Goal: Task Accomplishment & Management: Complete application form

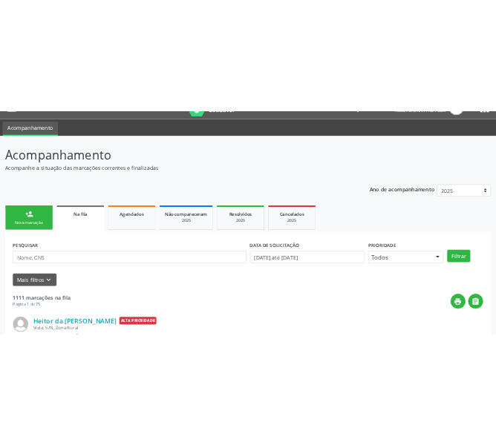
scroll to position [32, 0]
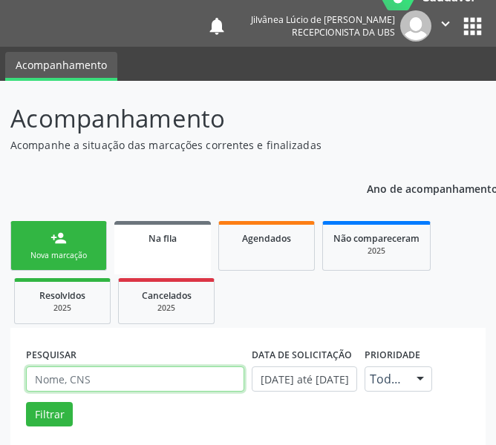
click at [134, 376] on input "text" at bounding box center [135, 379] width 218 height 25
paste input "[PERSON_NAME]"
type input "[PERSON_NAME]"
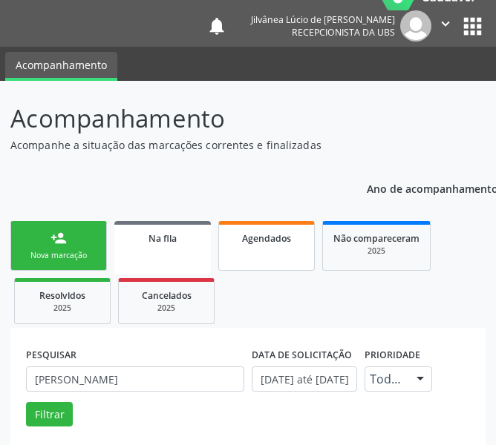
click at [249, 237] on span "Agendados" at bounding box center [266, 238] width 49 height 13
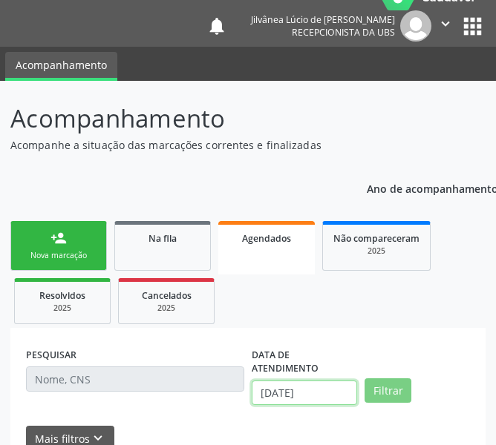
click at [293, 391] on input "02/10/2025" at bounding box center [304, 393] width 105 height 25
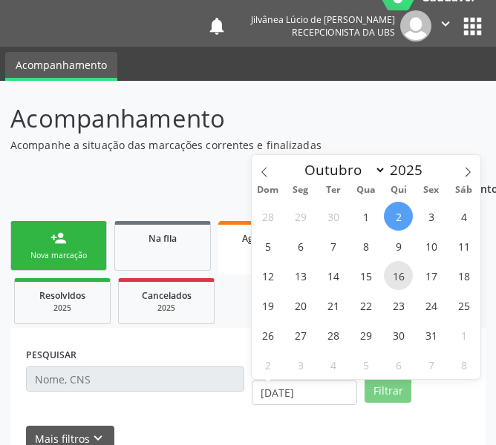
click at [405, 269] on span "16" at bounding box center [398, 275] width 29 height 29
type input "16/10/2025"
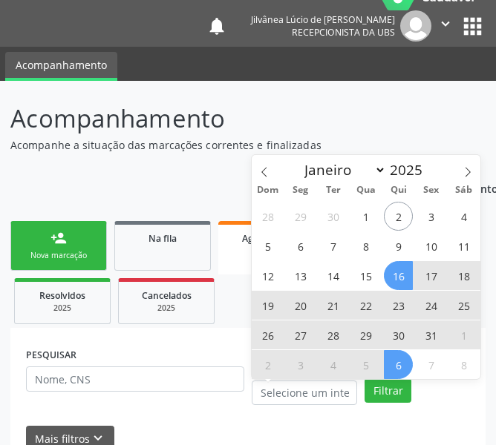
click at [430, 398] on div "Filtrar" at bounding box center [417, 390] width 113 height 25
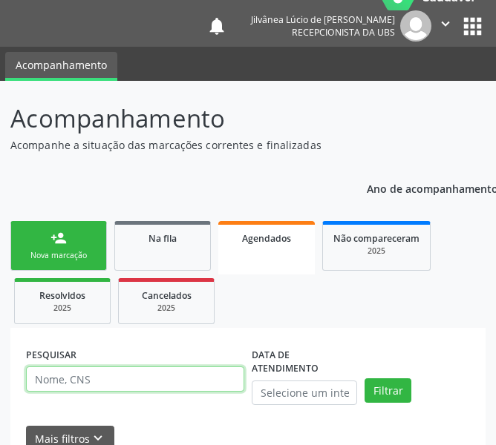
click at [142, 387] on input "text" at bounding box center [135, 379] width 218 height 25
paste input "ALESSIA SILVA SANTOS"
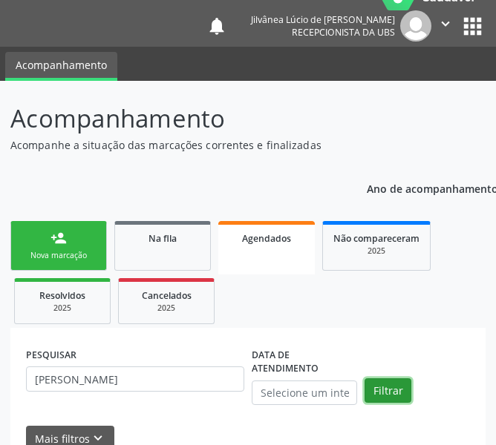
click at [393, 400] on button "Filtrar" at bounding box center [387, 390] width 47 height 25
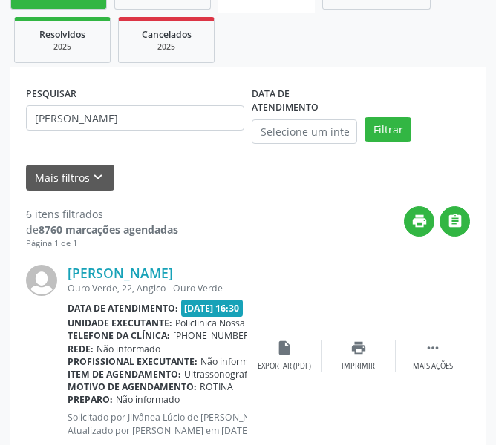
scroll to position [307, 0]
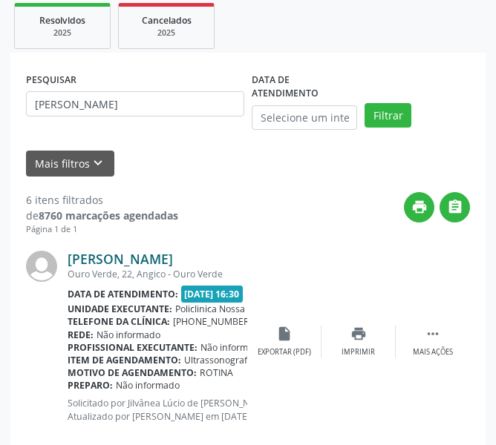
click at [141, 257] on link "Alessia Silva Santos" at bounding box center [120, 259] width 105 height 16
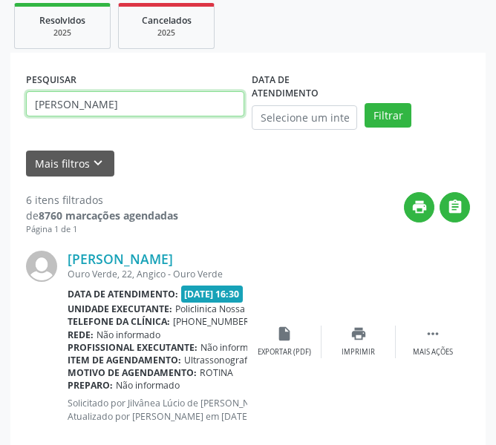
drag, startPoint x: 168, startPoint y: 98, endPoint x: 0, endPoint y: 106, distance: 167.9
paste input "BEATRIZ SOARES REI"
click at [364, 103] on button "Filtrar" at bounding box center [387, 115] width 47 height 25
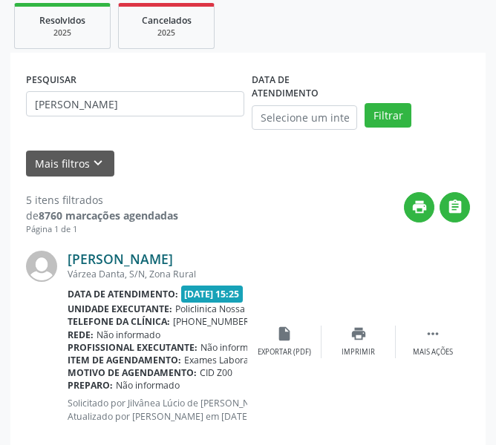
click at [137, 262] on link "Beatriz Soares Reis" at bounding box center [120, 259] width 105 height 16
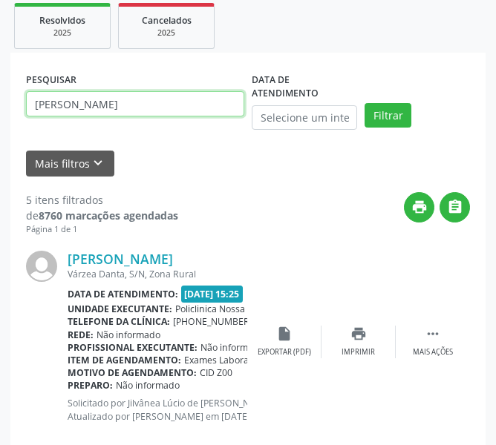
click at [147, 114] on input "BEATRIZ SOARES REIS" at bounding box center [135, 103] width 218 height 25
drag, startPoint x: 143, startPoint y: 109, endPoint x: 0, endPoint y: 137, distance: 146.0
paste input "[PERSON_NAME]"
click at [364, 103] on button "Filtrar" at bounding box center [387, 115] width 47 height 25
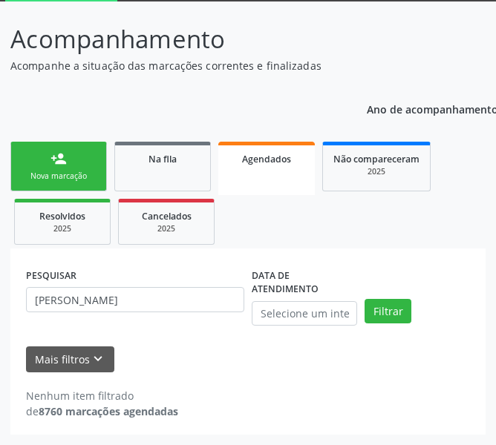
scroll to position [111, 0]
click at [167, 301] on input "[PERSON_NAME]" at bounding box center [135, 299] width 218 height 25
drag, startPoint x: 183, startPoint y: 301, endPoint x: 0, endPoint y: 286, distance: 183.9
click at [0, 286] on div "Acompanhamento Acompanhe a situação das marcações correntes e finalizadas Relat…" at bounding box center [248, 223] width 496 height 444
paste input "IRACI SANTOS DA SILVA"
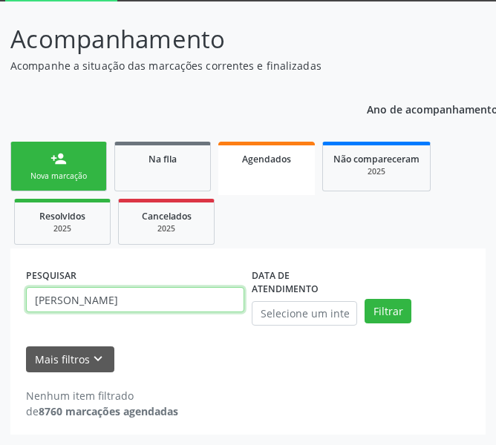
click at [364, 299] on button "Filtrar" at bounding box center [387, 311] width 47 height 25
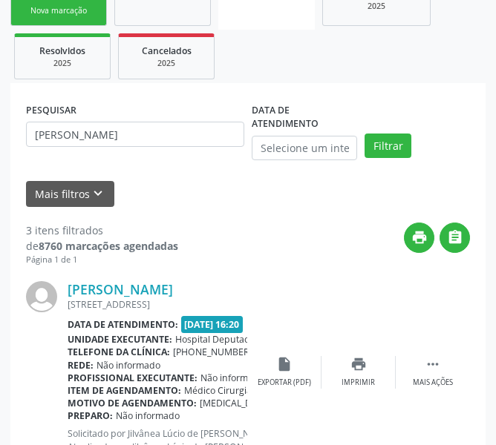
scroll to position [408, 0]
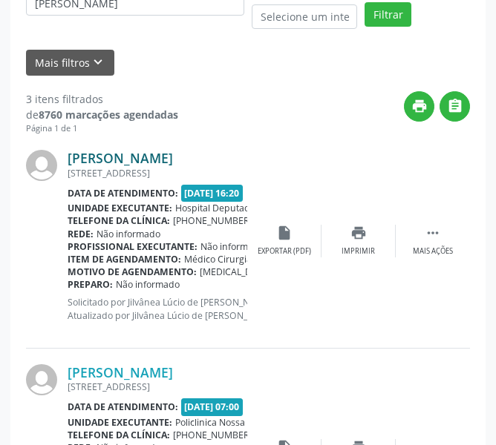
click at [118, 162] on link "Iraci Santos da Silva" at bounding box center [120, 158] width 105 height 16
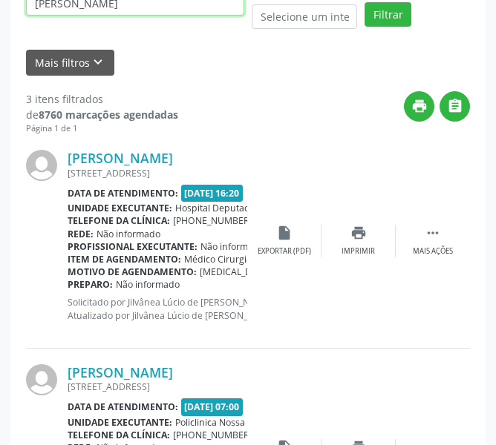
scroll to position [401, 0]
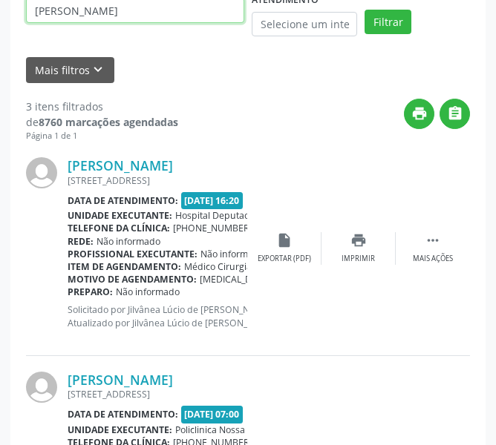
drag, startPoint x: 154, startPoint y: 10, endPoint x: 2, endPoint y: 25, distance: 152.2
click at [2, 25] on div "Acompanhamento Acompanhe a situação das marcações correntes e finalizadas Relat…" at bounding box center [248, 260] width 496 height 1097
paste input "GILVANIA MOREIRA DOS SANTOS"
click at [364, 10] on button "Filtrar" at bounding box center [387, 22] width 47 height 25
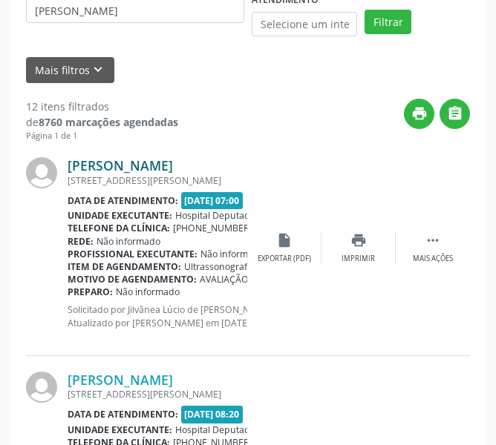
click at [112, 162] on link "Gilvania Moreira dos Santos" at bounding box center [120, 165] width 105 height 16
click at [203, 12] on input "GILVANIA MOREIRA DOS SANTOS" at bounding box center [135, 10] width 218 height 25
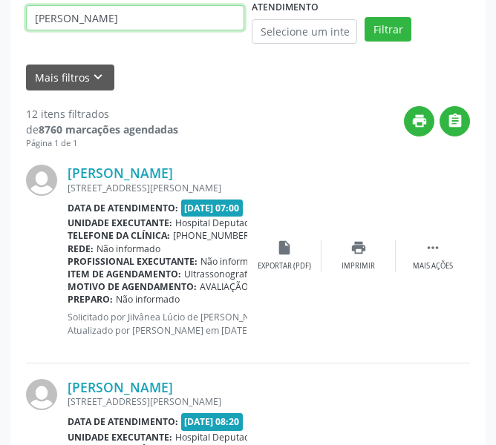
drag, startPoint x: 203, startPoint y: 11, endPoint x: 0, endPoint y: 27, distance: 203.9
paste input "JAIRIDES FERREIRA DE OLIVEIRA"
click at [364, 17] on button "Filtrar" at bounding box center [387, 29] width 47 height 25
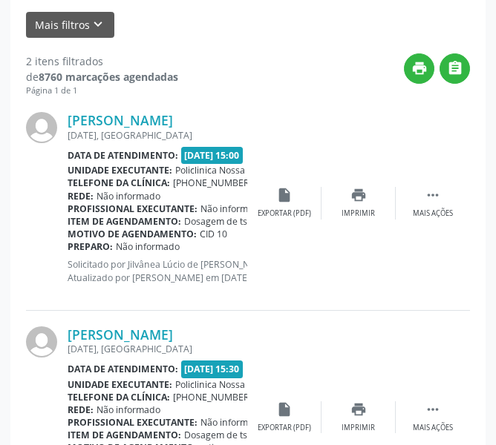
scroll to position [467, 0]
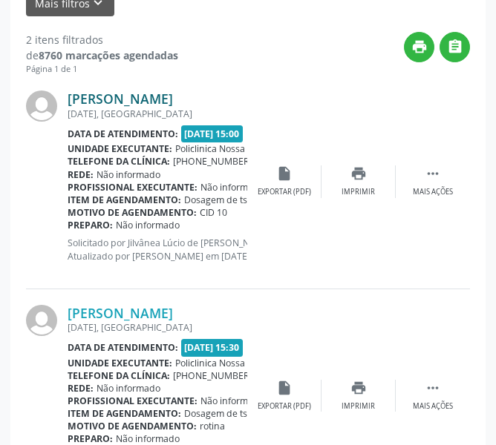
click at [128, 104] on link "Jairides Ferreira de Oliveira" at bounding box center [120, 99] width 105 height 16
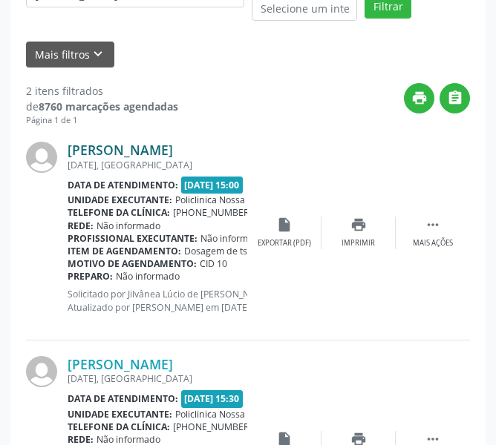
scroll to position [393, 0]
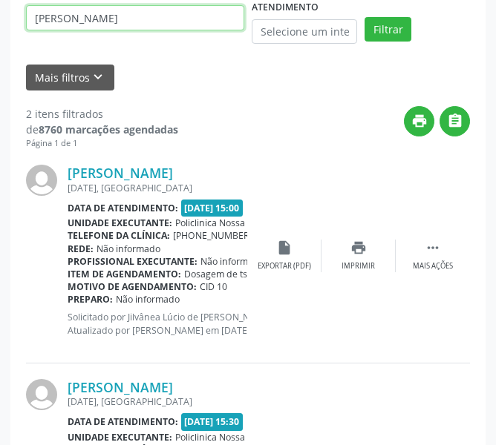
drag, startPoint x: 203, startPoint y: 18, endPoint x: 0, endPoint y: 37, distance: 204.2
click at [0, 37] on div "Acompanhamento Acompanhe a situação das marcações correntes e finalizadas Relat…" at bounding box center [248, 161] width 496 height 883
paste input "LUCILIA PEREIRA DA SILV"
click at [364, 17] on button "Filtrar" at bounding box center [387, 29] width 47 height 25
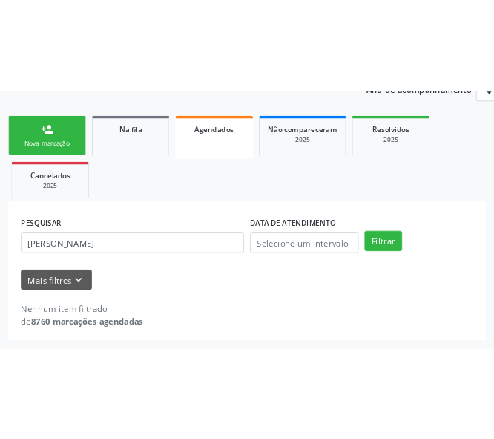
scroll to position [118, 0]
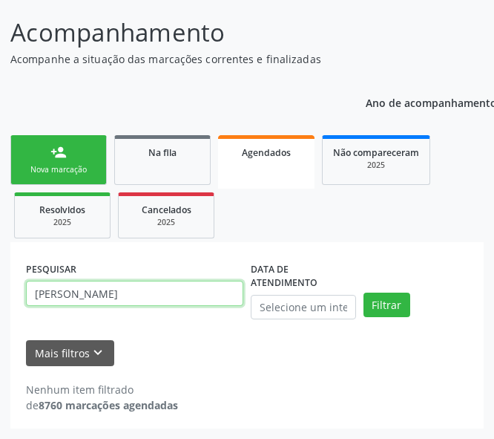
click at [128, 293] on input "LUCILIA PEREIRA DA SILVA" at bounding box center [134, 292] width 217 height 25
click at [364, 292] on button "Filtrar" at bounding box center [387, 304] width 47 height 25
click at [177, 287] on input "LUCILIA PEREIRA SILVA" at bounding box center [134, 292] width 217 height 25
drag, startPoint x: 171, startPoint y: 287, endPoint x: 24, endPoint y: 287, distance: 147.7
click at [24, 287] on div "PESQUISAR LUCILIA PEREIRA SILVA" at bounding box center [134, 293] width 225 height 72
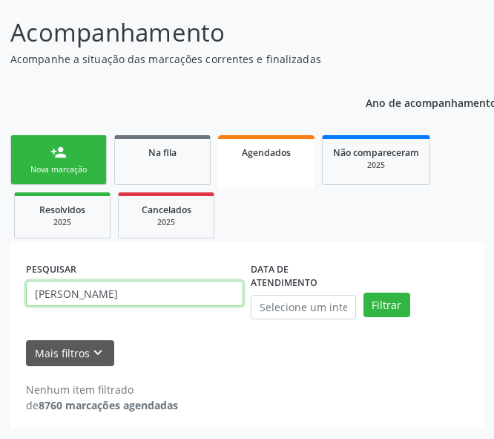
paste input "YASMIN SILVA SANTAN"
click at [364, 292] on button "Filtrar" at bounding box center [387, 304] width 47 height 25
click at [167, 294] on input "YASMIN SILVA SANTANA" at bounding box center [134, 292] width 217 height 25
drag, startPoint x: 174, startPoint y: 294, endPoint x: -1, endPoint y: 283, distance: 174.7
click at [0, 283] on html "Central de Marcação notifications Jilvânea Lúcio de Jesus Cerqueira Recepcionis…" at bounding box center [247, 101] width 494 height 439
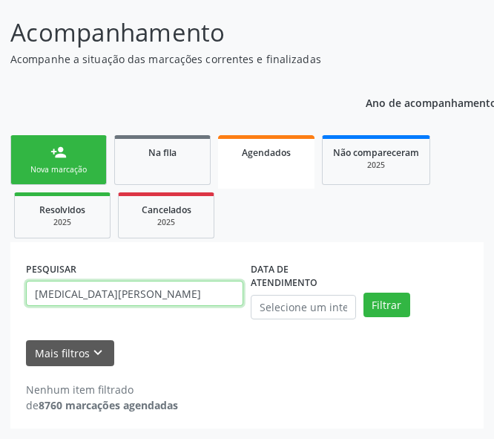
paste input "ROSA GONCALVES DE"
click at [364, 292] on button "Filtrar" at bounding box center [387, 304] width 47 height 25
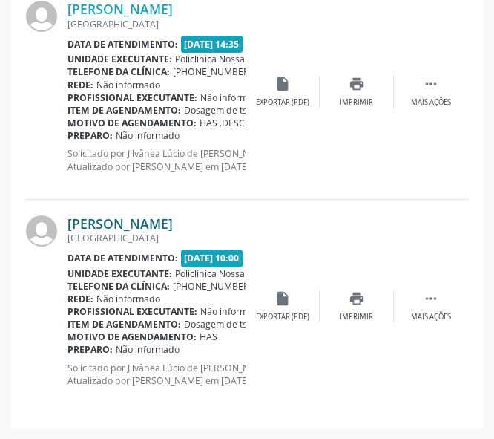
click at [125, 223] on link "Rosa Goncalves de Santana" at bounding box center [120, 223] width 105 height 16
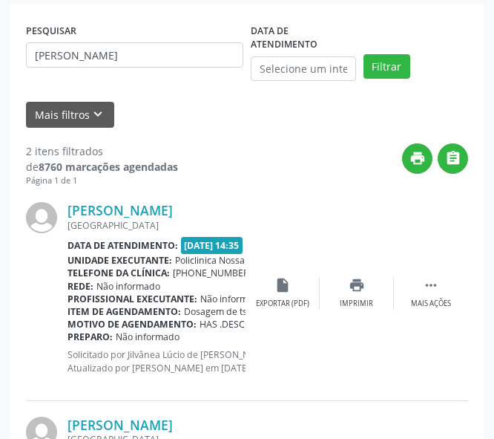
scroll to position [162, 0]
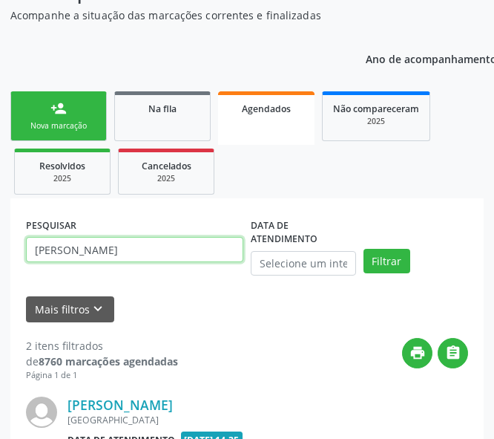
click at [200, 246] on input "ROSA GONCALVES DE SANTANA" at bounding box center [134, 249] width 217 height 25
drag, startPoint x: 200, startPoint y: 246, endPoint x: -1, endPoint y: 243, distance: 201.1
click at [0, 243] on html "Central de Marcação notifications Jilvânea Lúcio de Jesus Cerqueira Recepcionis…" at bounding box center [247, 57] width 494 height 439
paste input "FRANCISCO ASSIS ALVES OLIVEIR"
click at [364, 249] on button "Filtrar" at bounding box center [387, 261] width 47 height 25
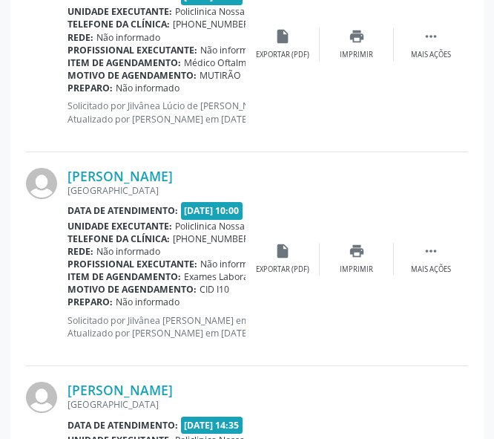
scroll to position [607, 0]
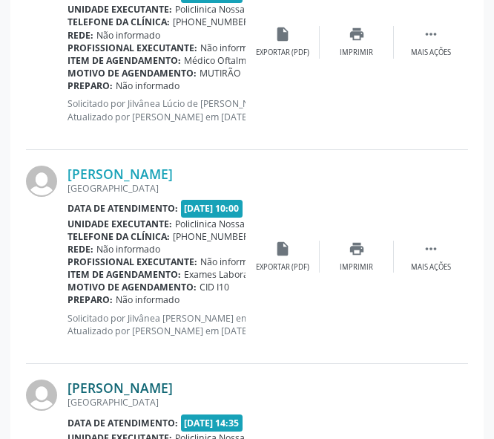
click at [160, 387] on link "Francisco Assis Alves Oliveira" at bounding box center [120, 387] width 105 height 16
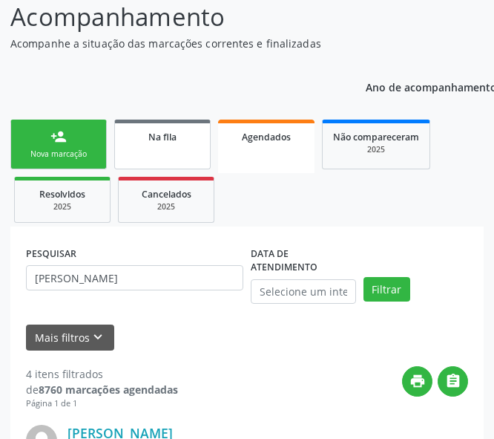
scroll to position [371, 0]
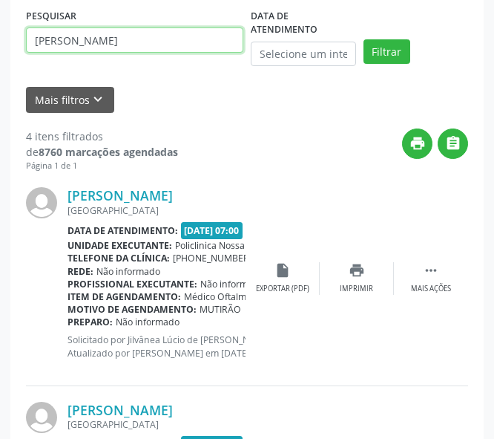
drag, startPoint x: 202, startPoint y: 40, endPoint x: -1, endPoint y: 61, distance: 203.6
paste input "JOSE MATEUS DE OLIVEIRA PAIXAO"
click at [364, 39] on button "Filtrar" at bounding box center [387, 51] width 47 height 25
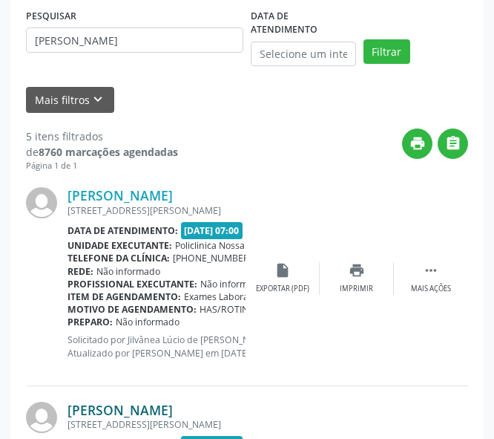
click at [168, 413] on link "José Mateus de Oliveira Paixão" at bounding box center [120, 409] width 105 height 16
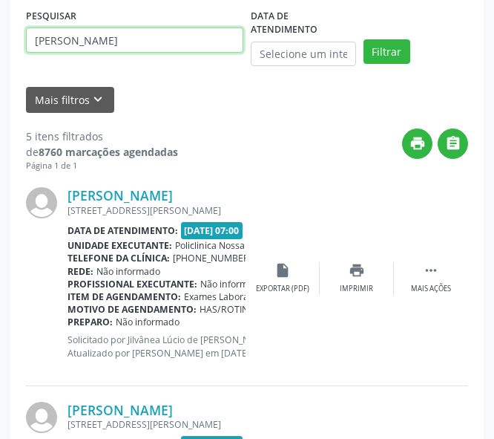
drag, startPoint x: 203, startPoint y: 43, endPoint x: -1, endPoint y: 60, distance: 204.0
paste input "ELENILZA OLIVEIRA DA SILVA"
click at [364, 39] on button "Filtrar" at bounding box center [387, 51] width 47 height 25
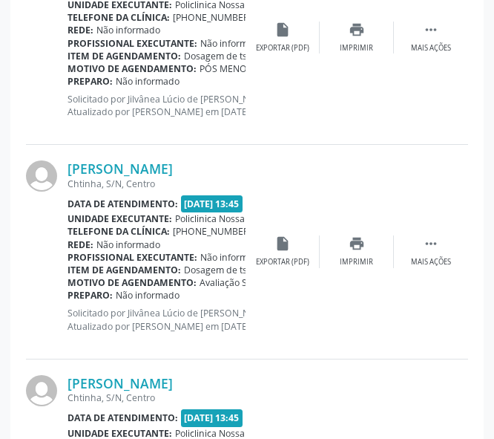
scroll to position [1261, 0]
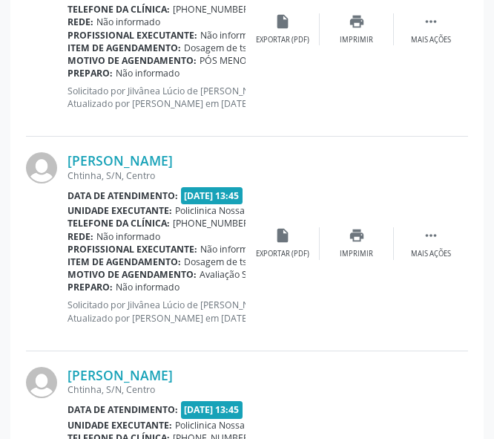
click at [184, 149] on div "Elenilza Oliveira da Silva Chtinha, S/N, Centro Data de atendimento: 08/08/2025…" at bounding box center [247, 244] width 442 height 214
click at [173, 161] on link "Elenilza Oliveira da Silva" at bounding box center [120, 160] width 105 height 16
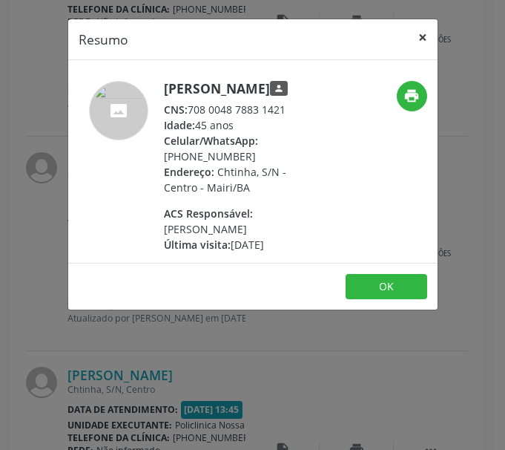
click at [421, 36] on button "×" at bounding box center [423, 37] width 30 height 36
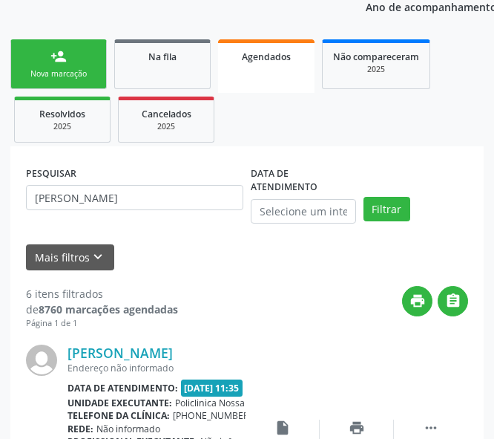
scroll to position [74, 0]
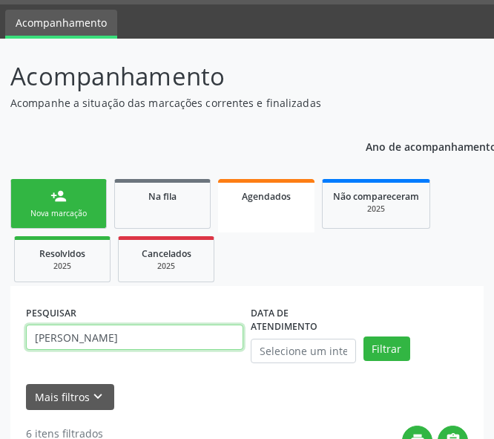
drag, startPoint x: 191, startPoint y: 337, endPoint x: 0, endPoint y: 361, distance: 192.2
click at [0, 362] on html "Central de Marcação notifications Jilvânea Lúcio de Jesus Cerqueira Recepcionis…" at bounding box center [247, 145] width 494 height 439
paste input "LINDACI DA CRUZ"
click at [364, 336] on button "Filtrar" at bounding box center [387, 348] width 47 height 25
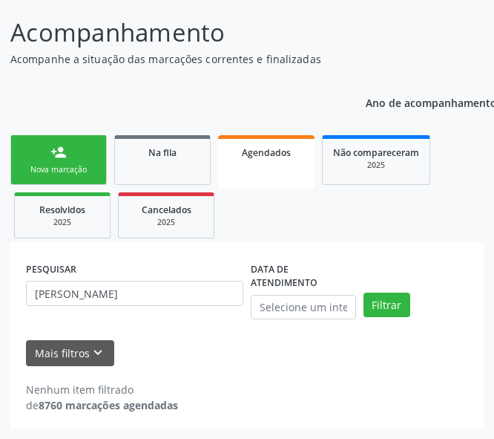
scroll to position [118, 0]
click at [93, 292] on input "LINDACI DA CRUZ SILVA" at bounding box center [134, 292] width 217 height 25
click at [364, 292] on button "Filtrar" at bounding box center [387, 304] width 47 height 25
click at [154, 289] on input "LINDACI CRUZ SILVA" at bounding box center [134, 292] width 217 height 25
drag, startPoint x: 154, startPoint y: 289, endPoint x: -1, endPoint y: 312, distance: 155.9
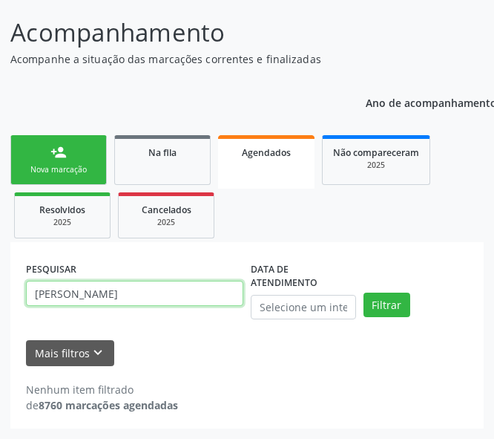
click at [0, 312] on html "Central de Marcação notifications Jilvânea Lúcio de Jesus Cerqueira Recepcionis…" at bounding box center [247, 101] width 494 height 439
click at [155, 302] on input "LINDACI CRUZ SILVA" at bounding box center [134, 292] width 217 height 25
drag, startPoint x: 157, startPoint y: 293, endPoint x: -1, endPoint y: 336, distance: 163.1
click at [0, 321] on html "Central de Marcação notifications Jilvânea Lúcio de Jesus Cerqueira Recepcionis…" at bounding box center [247, 101] width 494 height 439
paste input "REJANE DA"
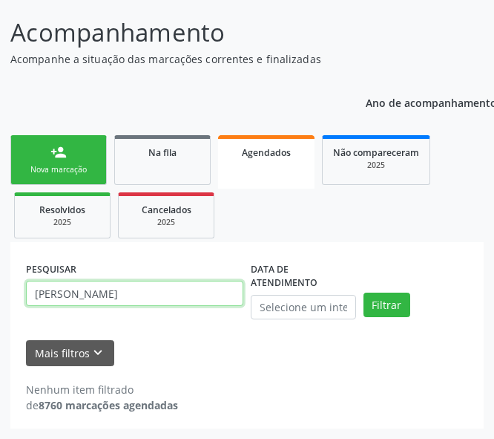
click at [364, 292] on button "Filtrar" at bounding box center [387, 304] width 47 height 25
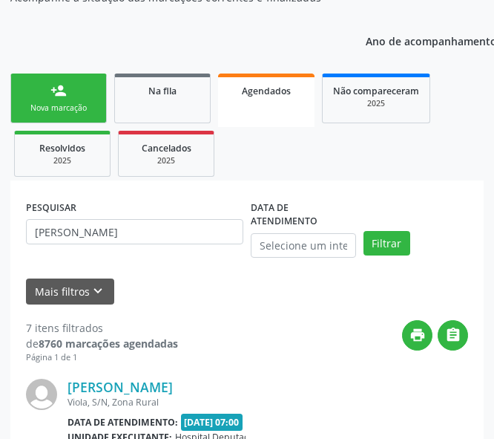
scroll to position [415, 0]
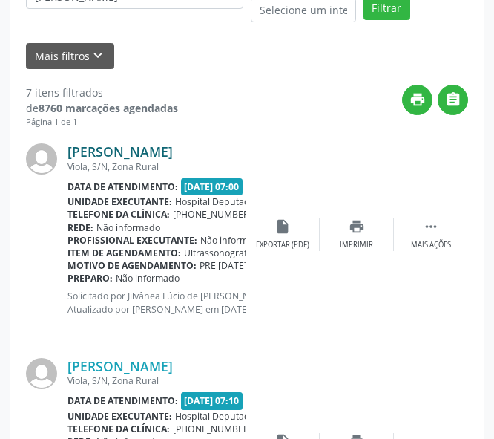
click at [134, 151] on link "Rejane da Cruz Silva" at bounding box center [120, 151] width 105 height 16
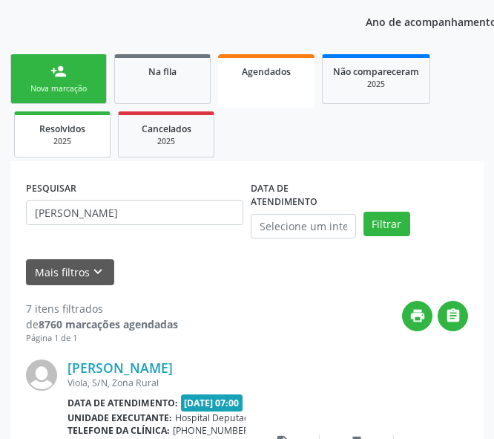
scroll to position [266, 0]
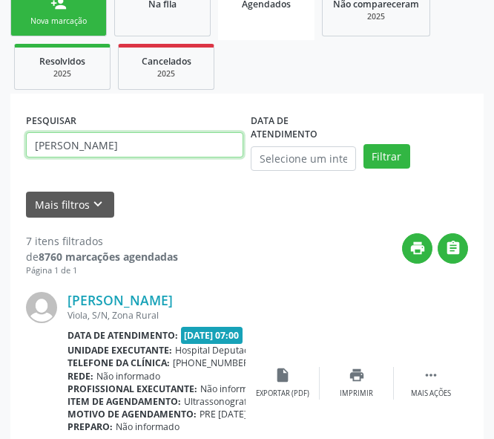
drag, startPoint x: 150, startPoint y: 151, endPoint x: -1, endPoint y: 155, distance: 150.7
paste input "TEREZA MARIA DE JESUS"
click at [364, 144] on button "Filtrar" at bounding box center [387, 156] width 47 height 25
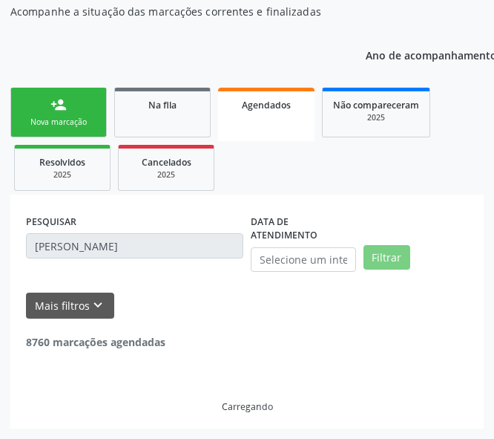
scroll to position [118, 0]
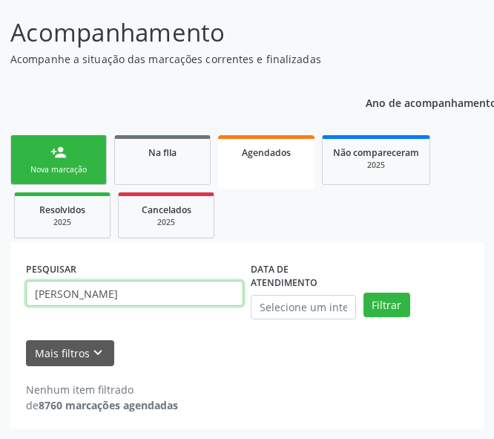
drag, startPoint x: 168, startPoint y: 292, endPoint x: 0, endPoint y: 285, distance: 167.8
click at [0, 288] on html "Central de Marcação notifications Jilvânea Lúcio de Jesus Cerqueira Recepcionis…" at bounding box center [247, 101] width 494 height 439
paste input "JULIO TRINDADE DA SILVA"
click at [364, 292] on button "Filtrar" at bounding box center [387, 304] width 47 height 25
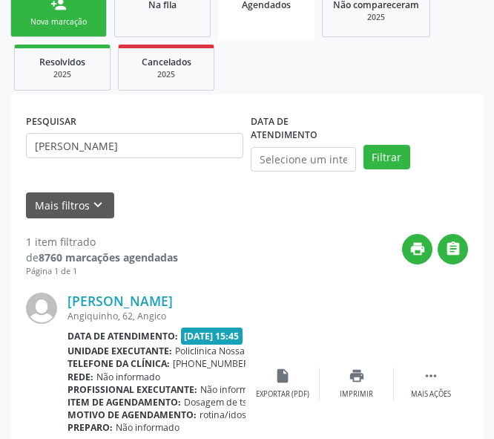
scroll to position [266, 0]
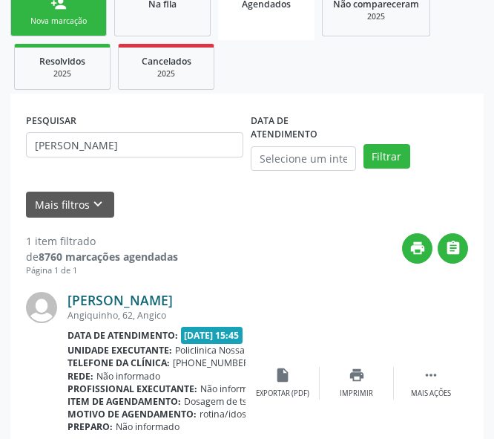
click at [115, 302] on link "Júlio Trindade da Silva" at bounding box center [120, 300] width 105 height 16
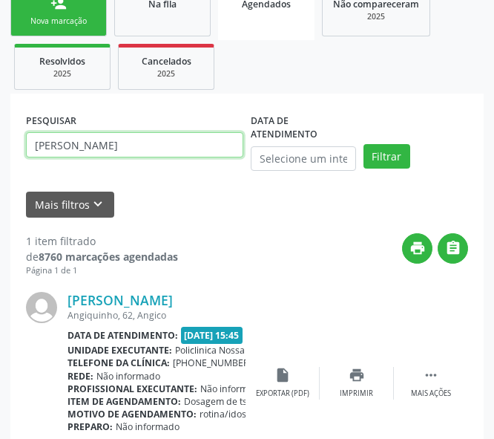
drag, startPoint x: 171, startPoint y: 145, endPoint x: -1, endPoint y: 160, distance: 172.7
paste input "CLEUZA FREIRE DOS SANTOS"
click at [364, 144] on button "Filtrar" at bounding box center [387, 156] width 47 height 25
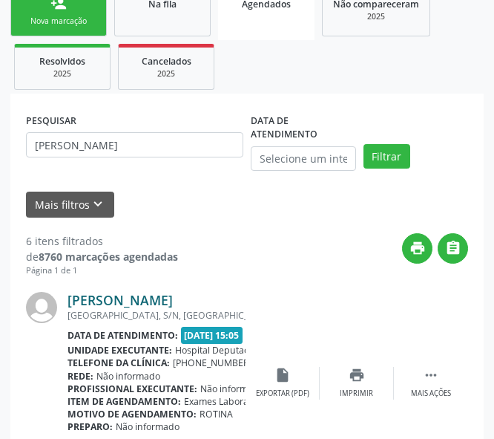
click at [137, 303] on link "Cleuza Freire dos Santos" at bounding box center [120, 300] width 105 height 16
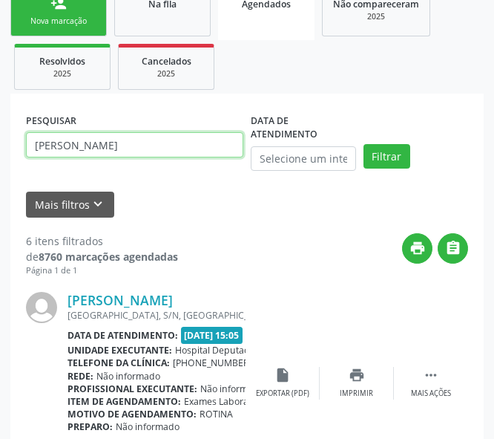
drag, startPoint x: 176, startPoint y: 148, endPoint x: -1, endPoint y: 160, distance: 176.9
paste input "IRANI MOREIRA ALVE"
click at [364, 144] on button "Filtrar" at bounding box center [387, 156] width 47 height 25
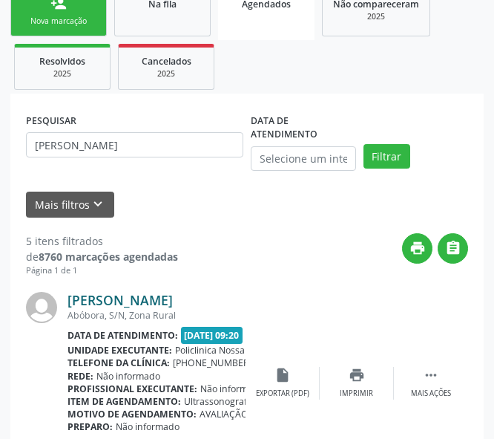
click at [123, 296] on link "Irani Moreira Alves" at bounding box center [120, 300] width 105 height 16
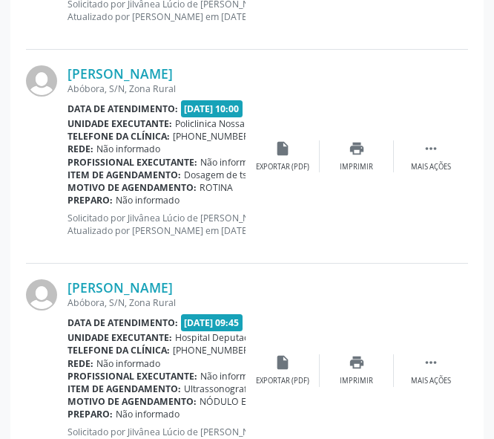
scroll to position [1199, 0]
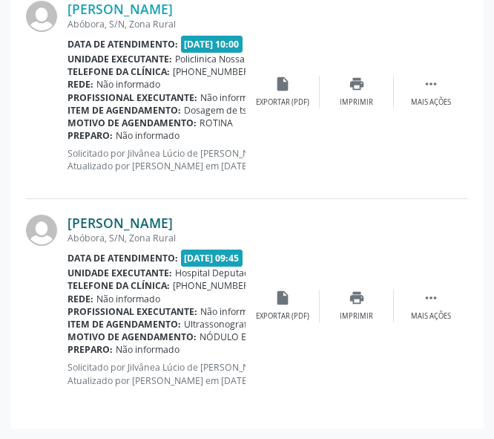
click at [121, 224] on link "Irani Moreira Alves" at bounding box center [120, 222] width 105 height 16
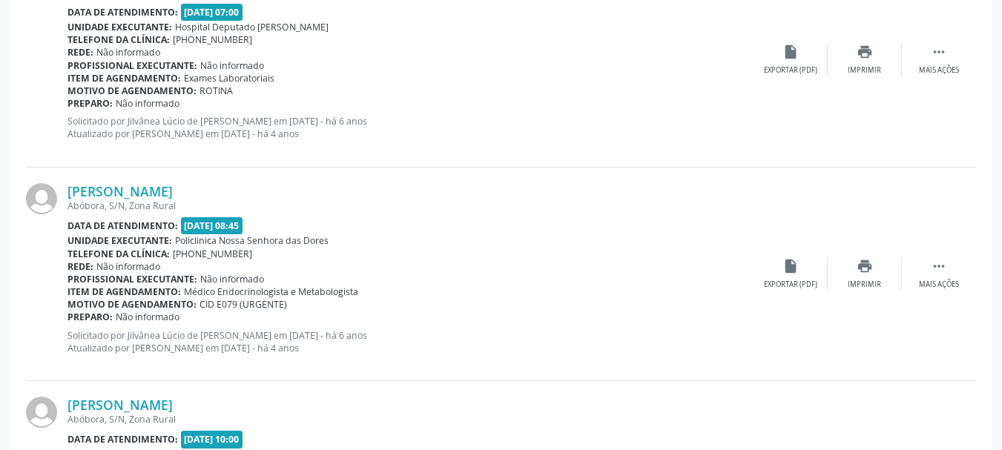
scroll to position [185, 0]
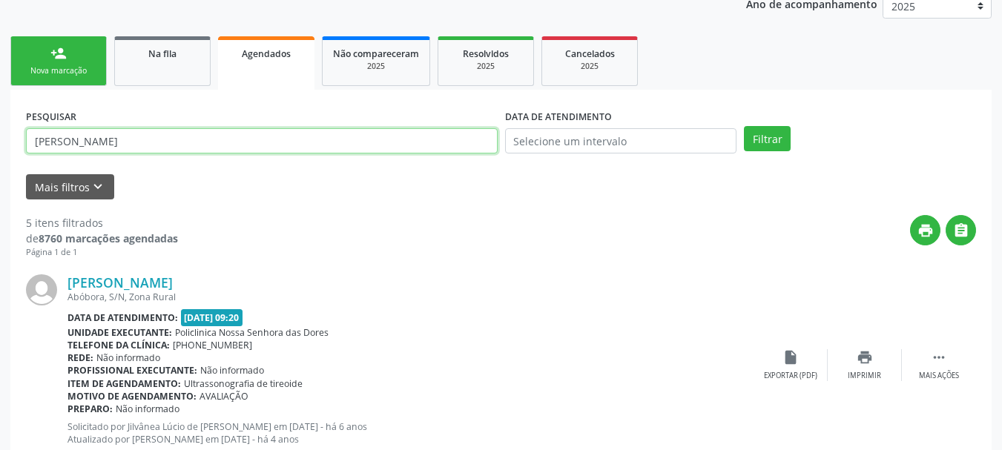
drag, startPoint x: 128, startPoint y: 145, endPoint x: 0, endPoint y: 154, distance: 127.9
paste input "911.278.235-15"
type input "911.278.235-15"
click at [744, 126] on button "Filtrar" at bounding box center [767, 138] width 47 height 25
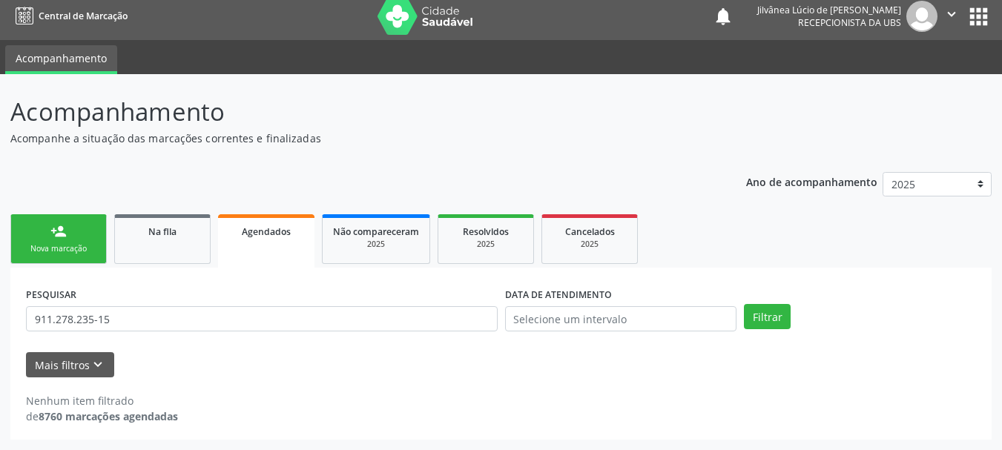
scroll to position [7, 0]
click at [73, 244] on div "Nova marcação" at bounding box center [59, 248] width 74 height 11
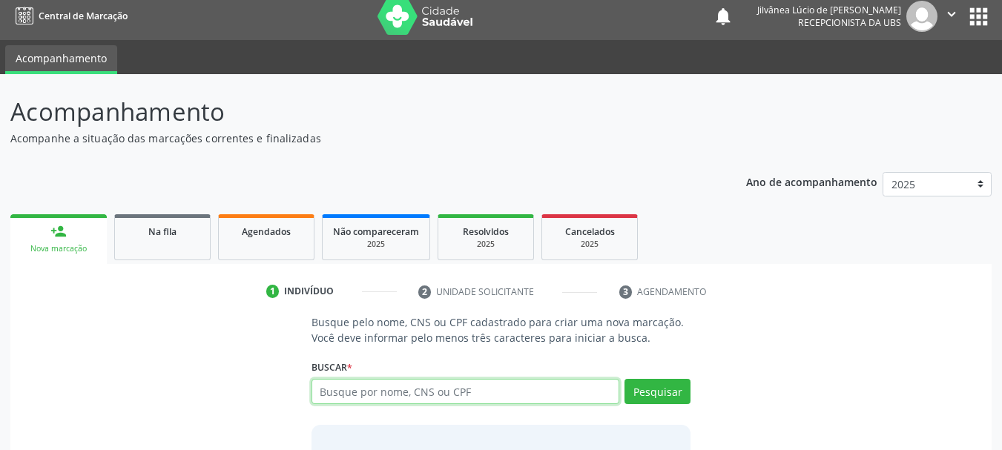
click at [416, 393] on input "text" at bounding box center [466, 391] width 309 height 25
paste input "911.278.235-15"
type input "911.278.235-15"
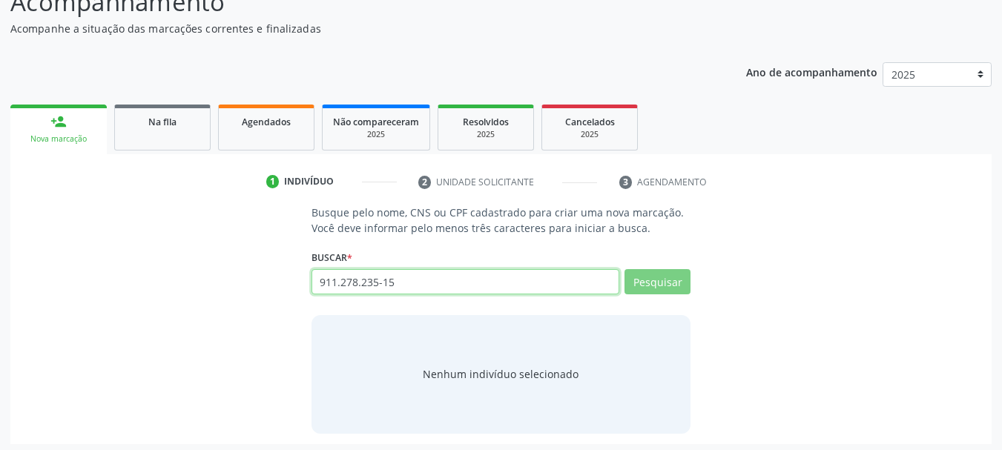
scroll to position [122, 0]
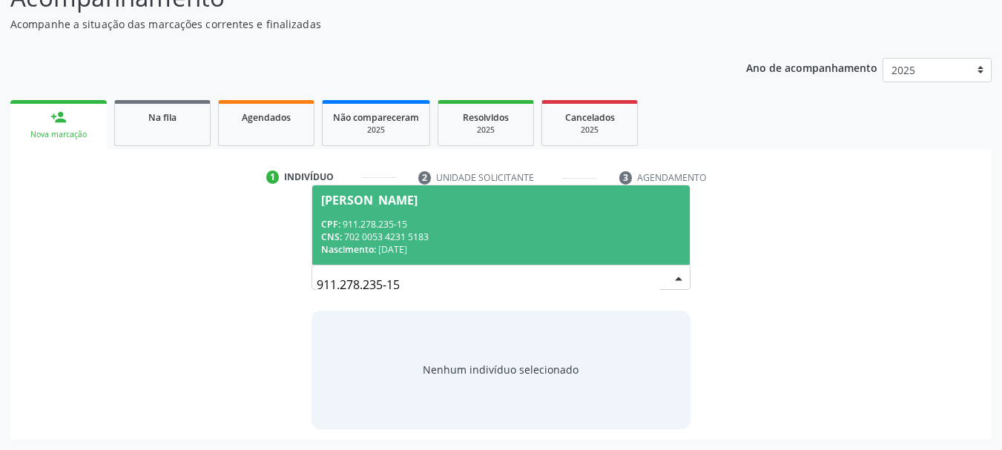
click at [402, 214] on span "Tereza Maria de Jesus CPF: 911.278.235-15 CNS: 702 0053 4231 5183 Nascimento: 0…" at bounding box center [501, 224] width 378 height 79
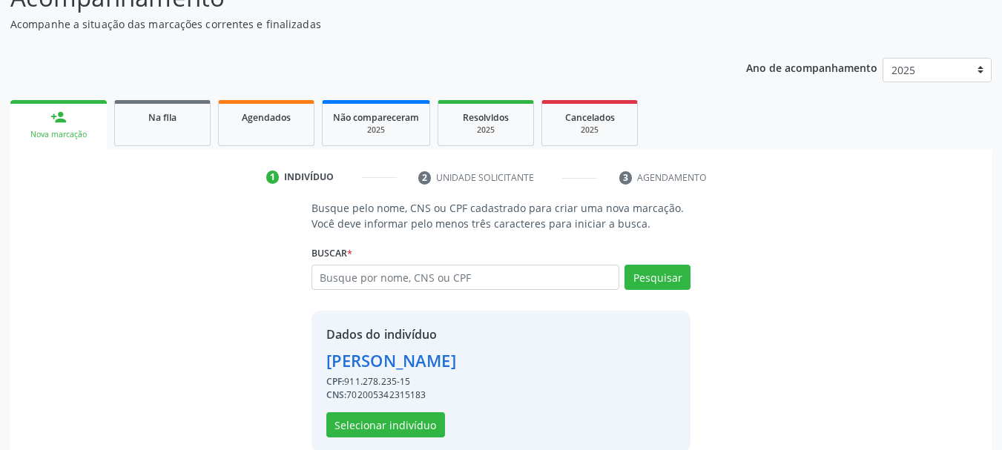
scroll to position [145, 0]
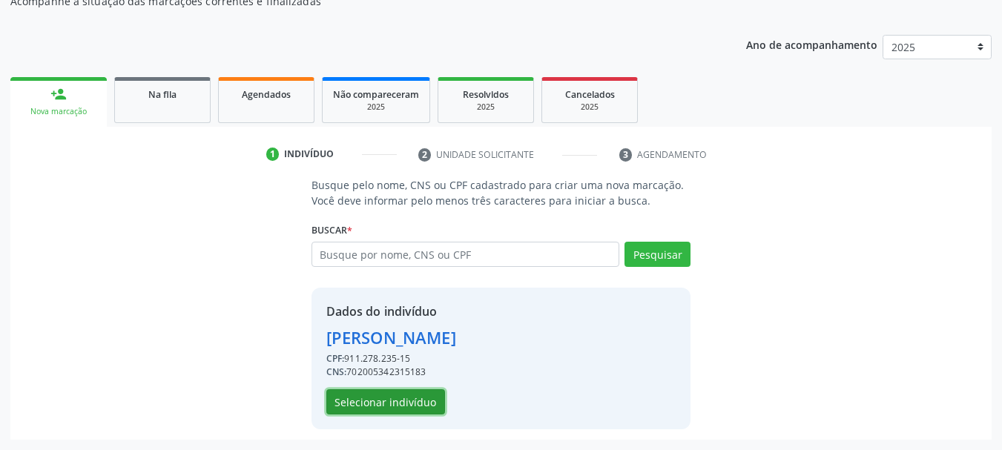
click at [415, 395] on button "Selecionar indivíduo" at bounding box center [385, 402] width 119 height 25
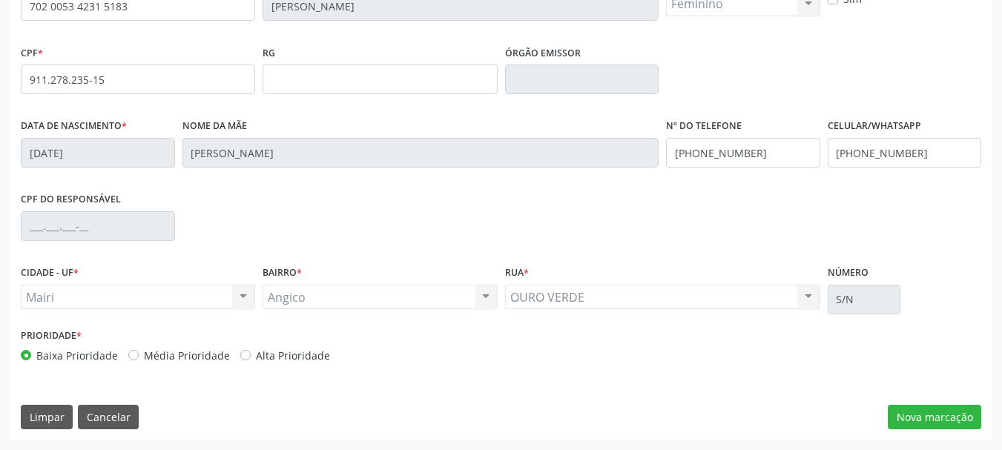
scroll to position [0, 0]
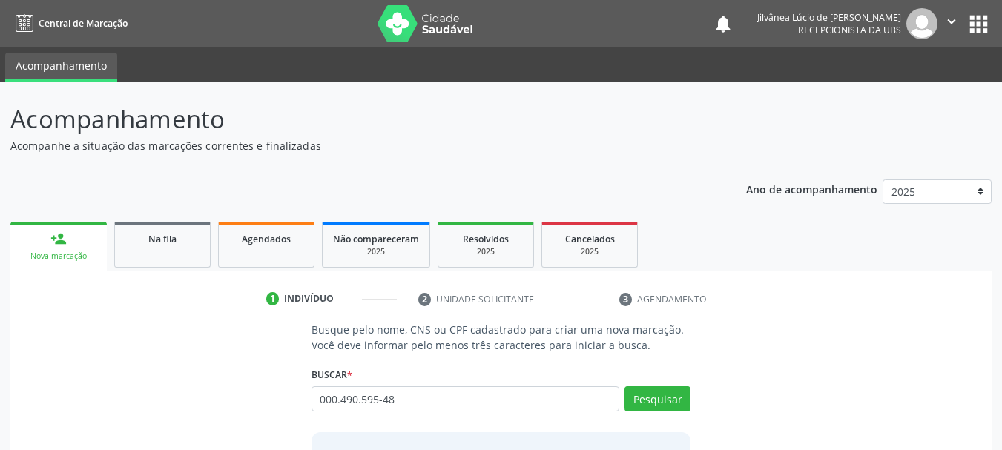
type input "000.490.595-48"
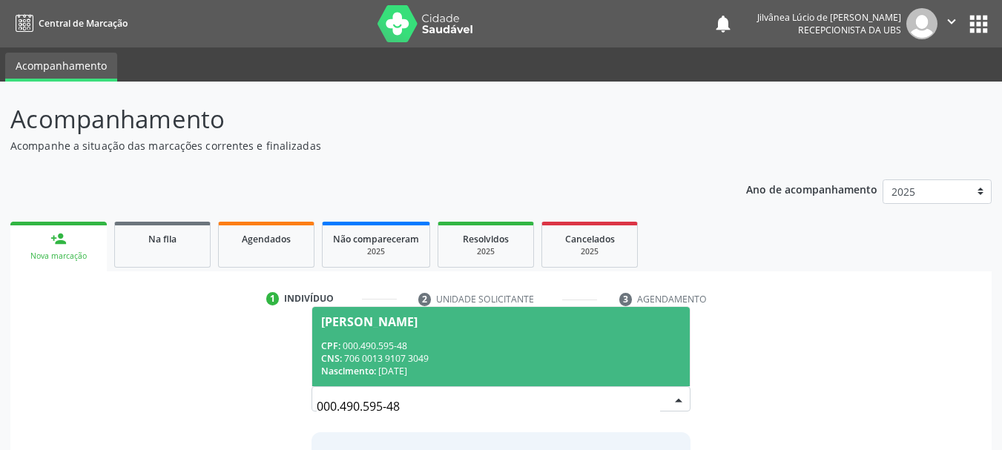
click at [519, 362] on div "CNS: 706 0013 9107 3049" at bounding box center [501, 358] width 361 height 13
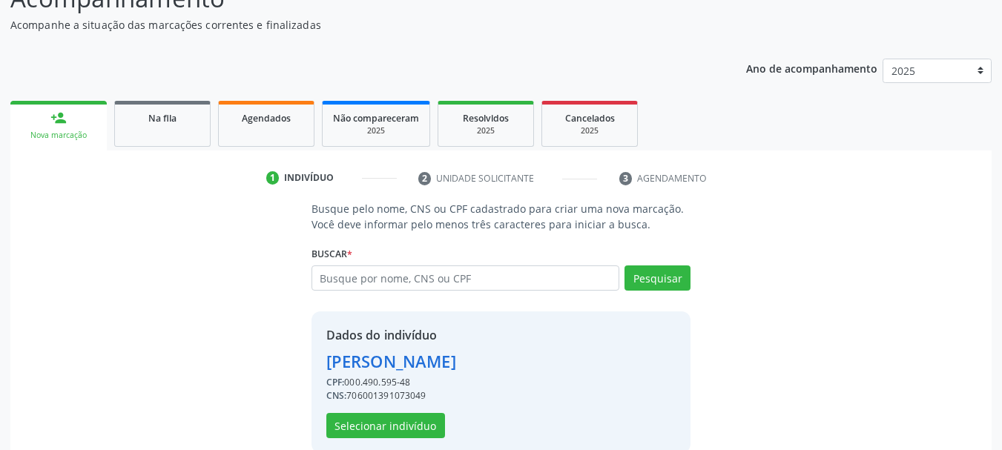
scroll to position [145, 0]
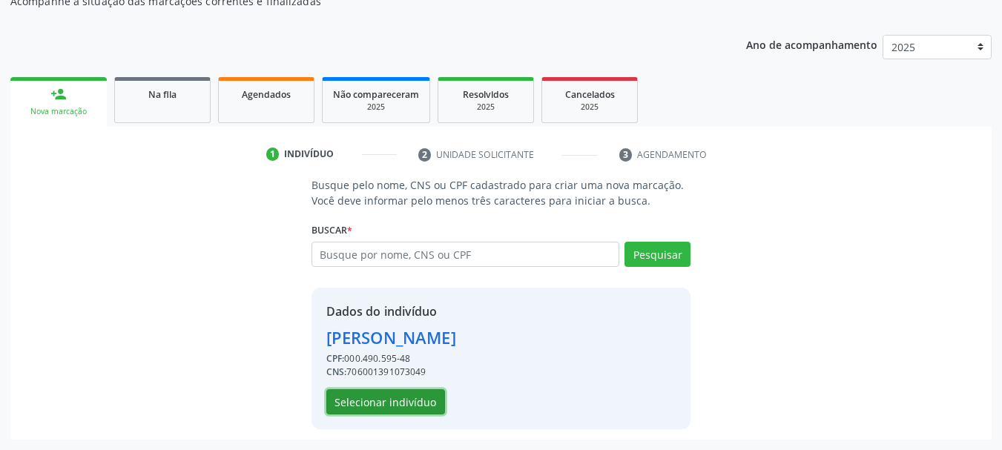
click at [398, 401] on button "Selecionar indivíduo" at bounding box center [385, 402] width 119 height 25
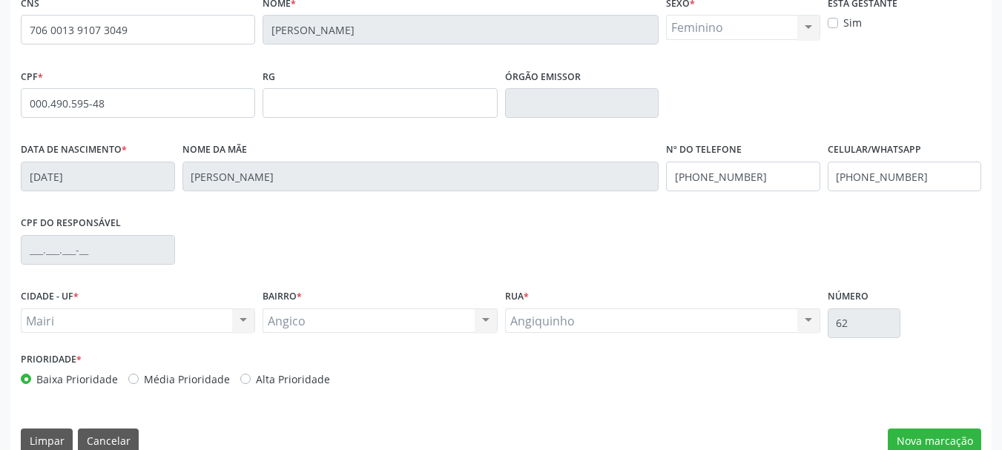
scroll to position [354, 0]
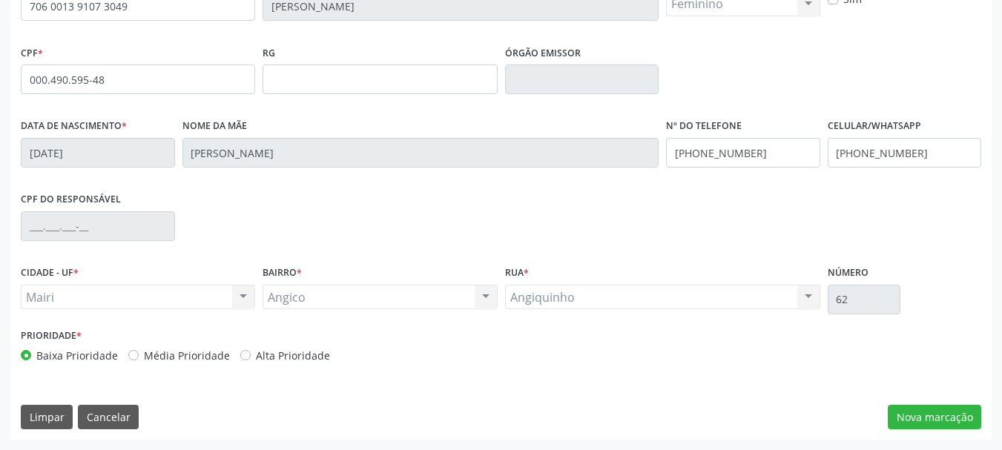
click at [408, 221] on div "CPF do responsável" at bounding box center [501, 224] width 968 height 73
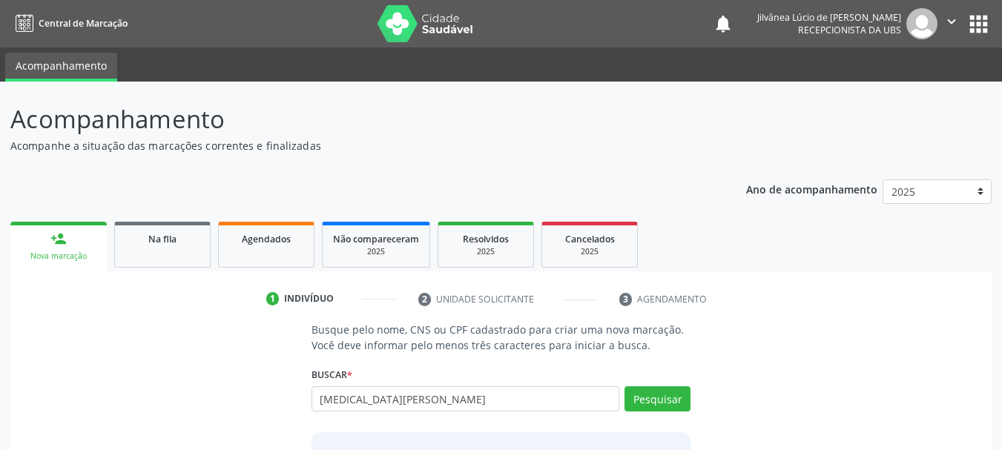
type input "[MEDICAL_DATA][PERSON_NAME]"
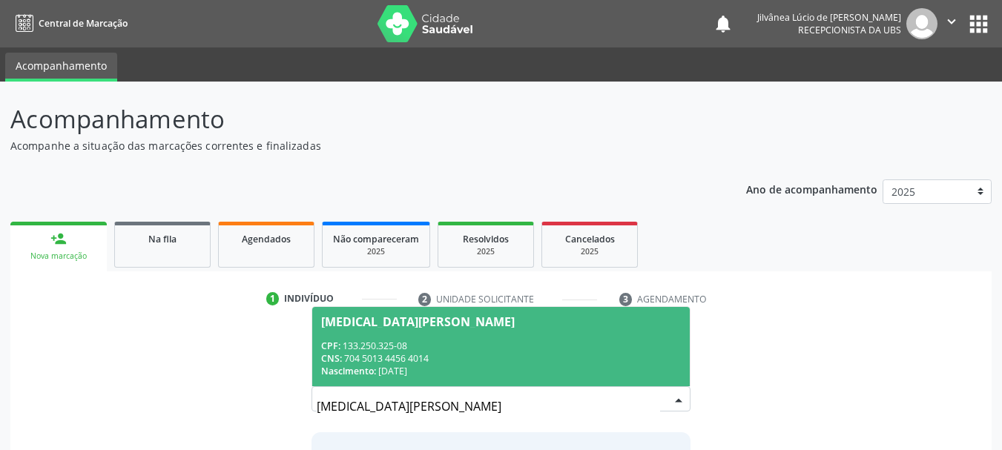
click at [447, 357] on div "CNS: 704 5013 4456 4014" at bounding box center [501, 358] width 361 height 13
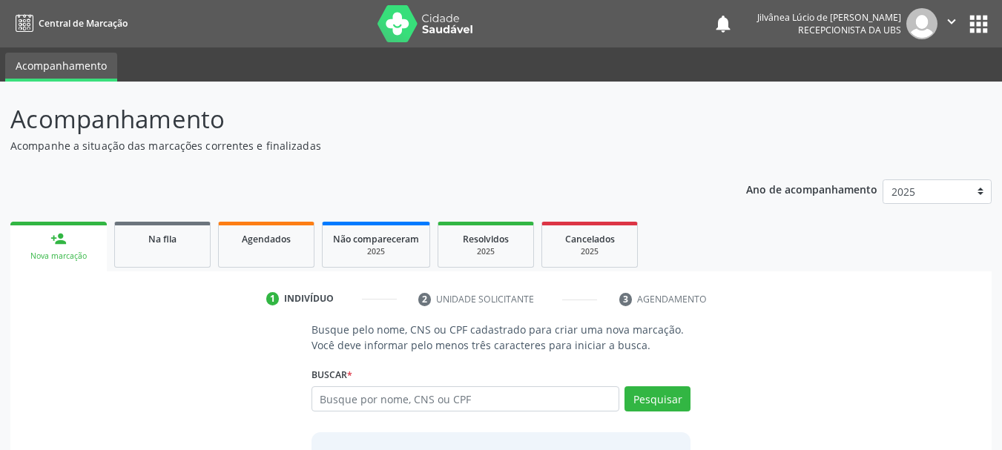
scroll to position [145, 0]
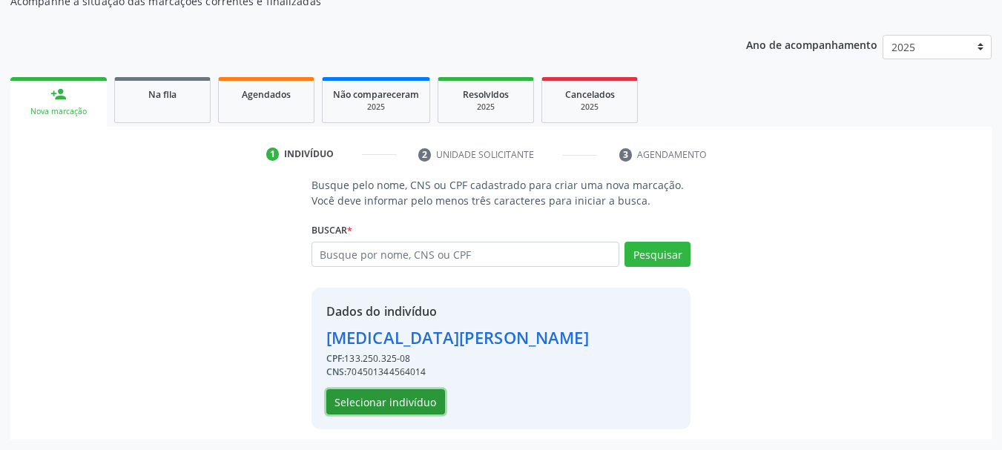
click at [425, 394] on button "Selecionar indivíduo" at bounding box center [385, 402] width 119 height 25
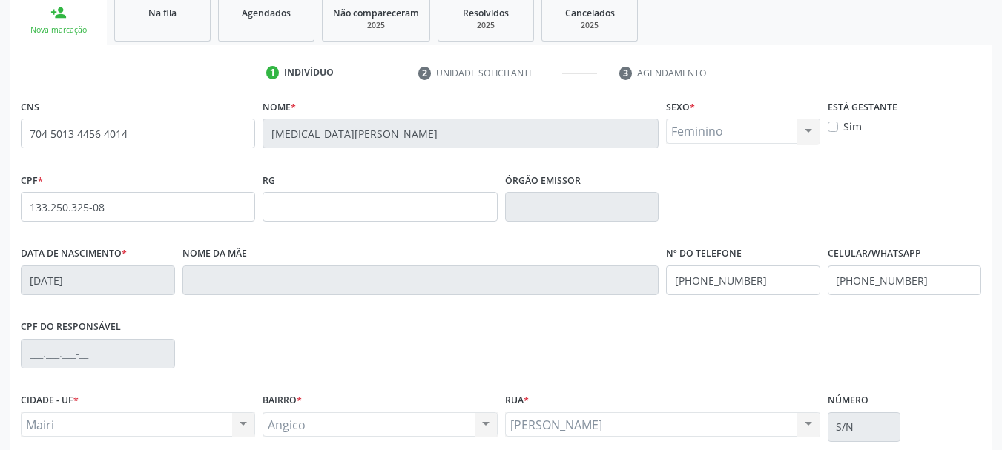
scroll to position [206, 0]
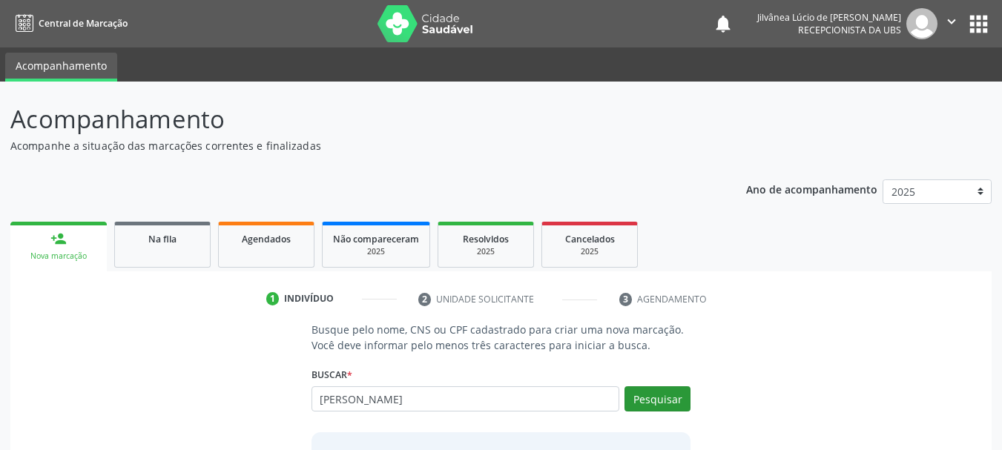
type input "Ana Carolina Santana dos Santos"
click at [631, 398] on button "Pesquisar" at bounding box center [658, 399] width 66 height 25
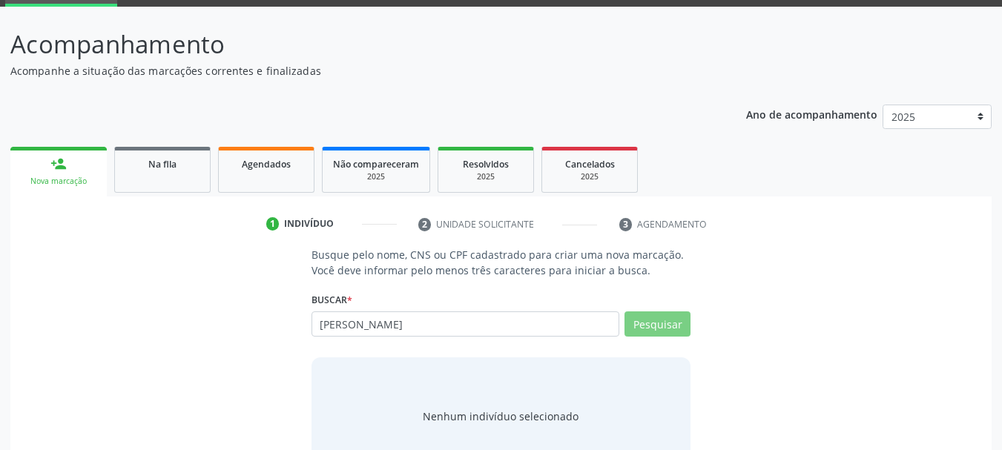
scroll to position [122, 0]
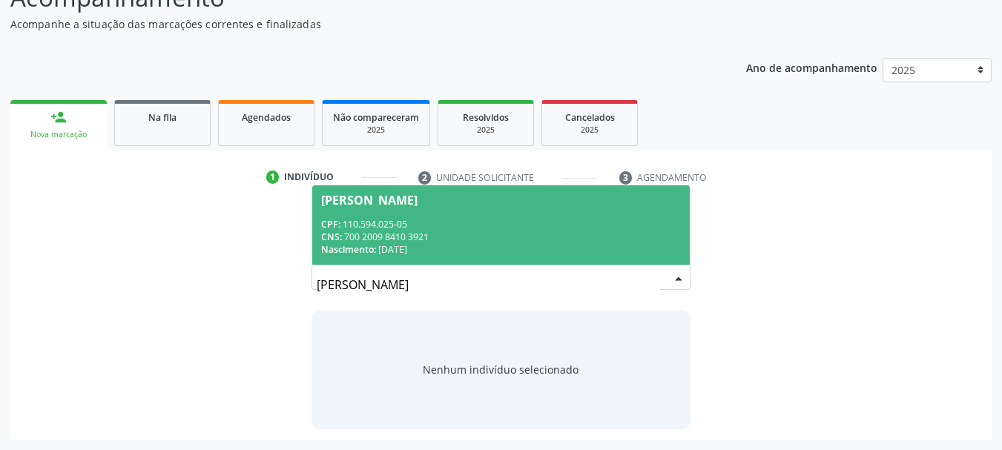
click at [436, 240] on div "CNS: 700 2009 8410 3921" at bounding box center [501, 237] width 361 height 13
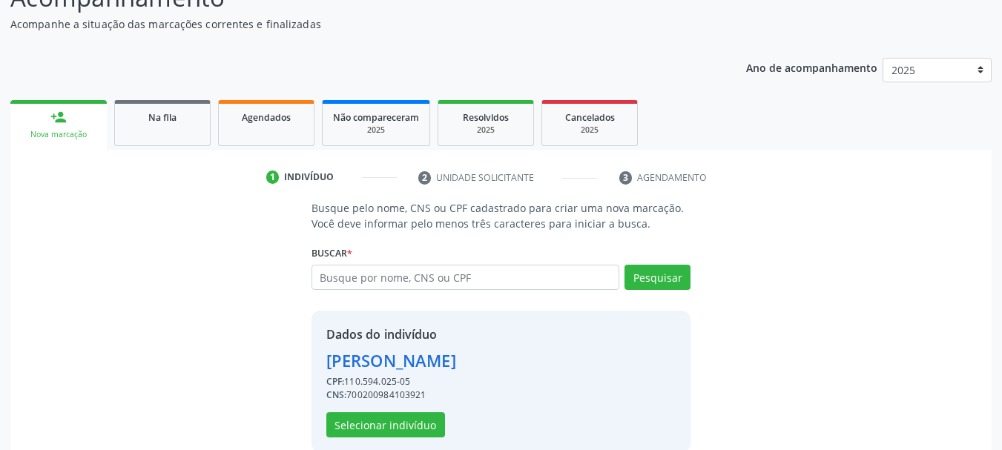
scroll to position [145, 0]
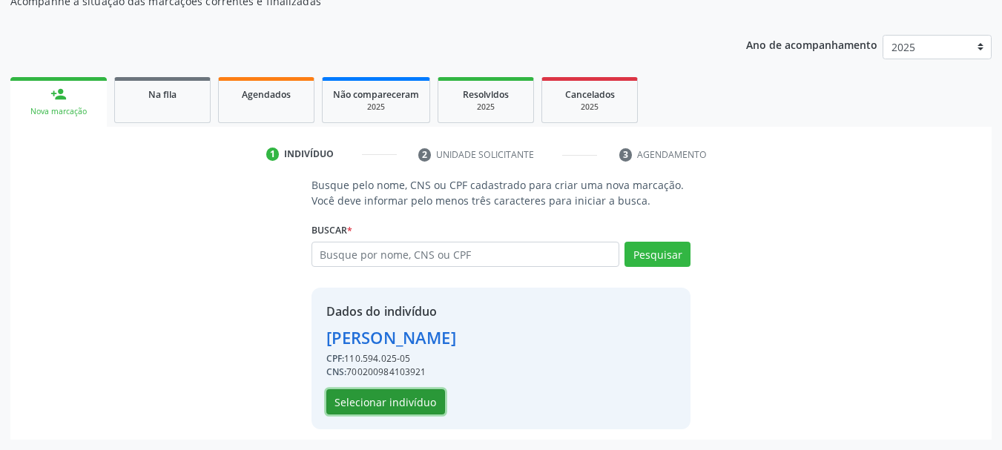
click at [416, 398] on button "Selecionar indivíduo" at bounding box center [385, 402] width 119 height 25
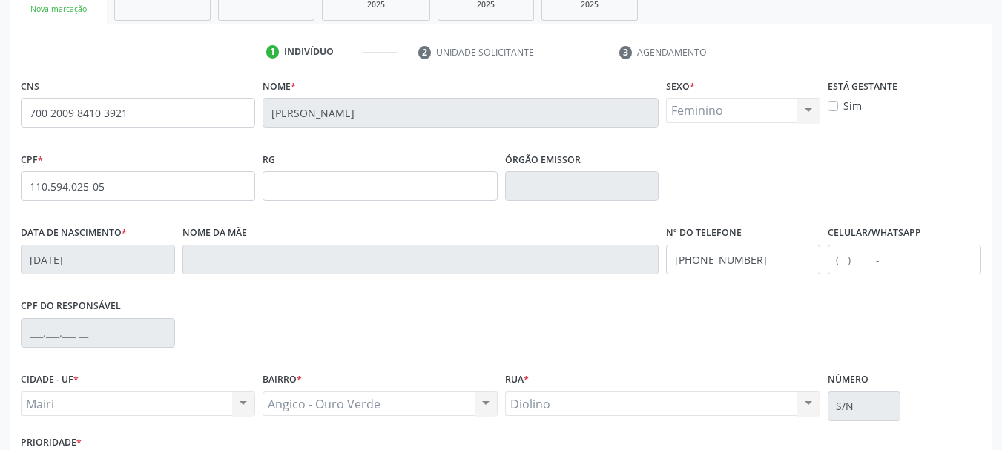
scroll to position [57, 0]
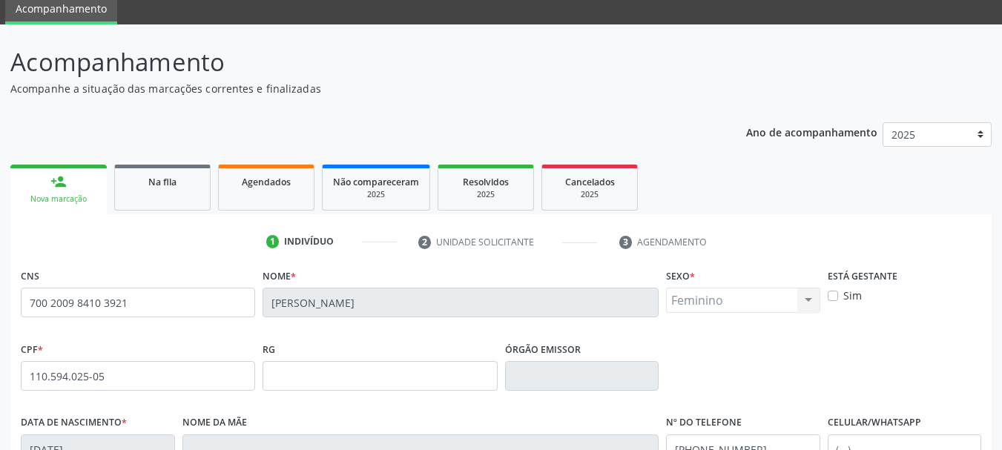
drag, startPoint x: 272, startPoint y: 112, endPoint x: 366, endPoint y: 1, distance: 145.8
click at [272, 112] on div "Ano de acompanhamento 2025 2024 2023 2022 2021 2020 2019 person_add Nova marcaç…" at bounding box center [501, 424] width 982 height 625
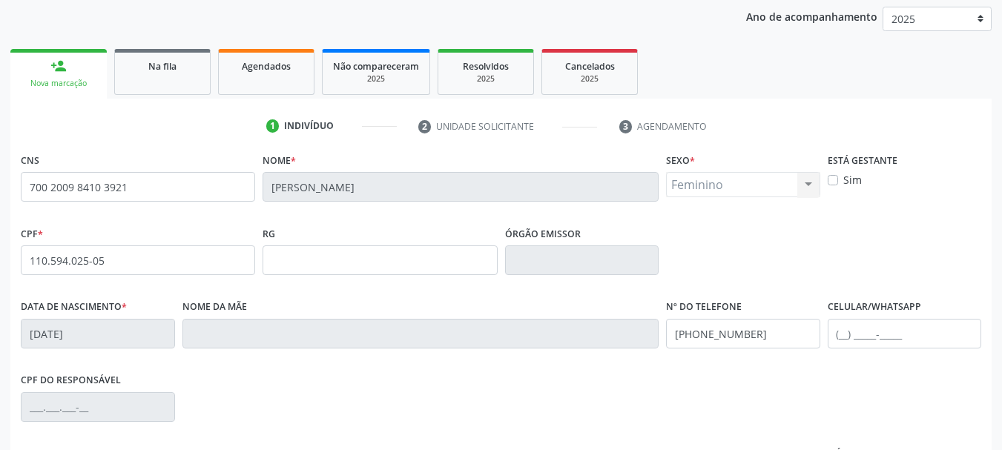
scroll to position [0, 0]
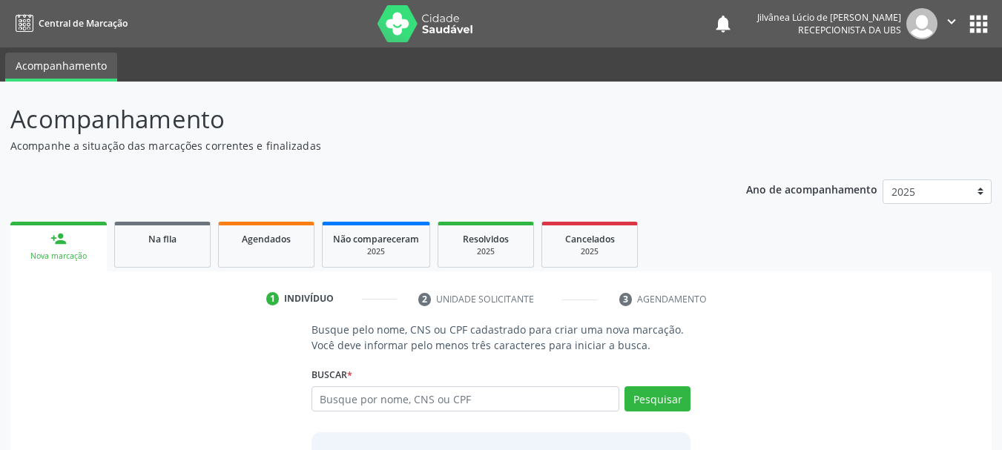
click at [390, 401] on input "text" at bounding box center [466, 399] width 309 height 25
type input "010.476.895-96"
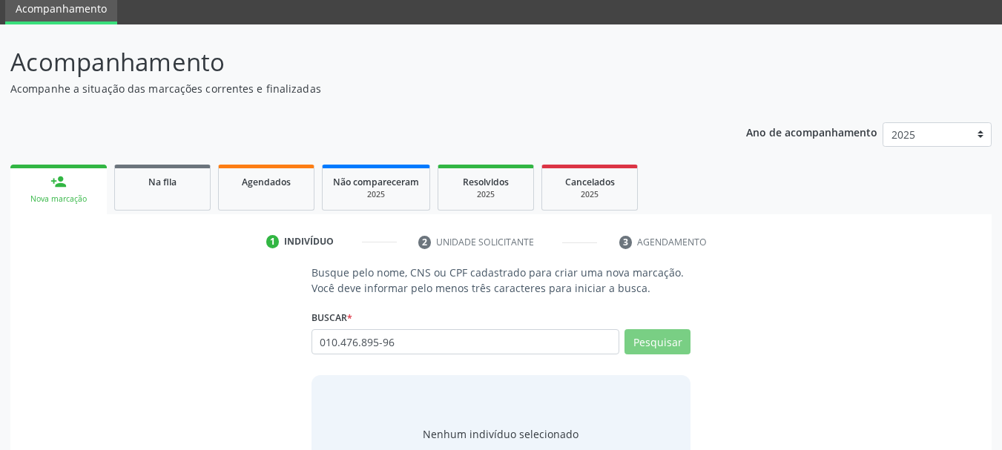
scroll to position [122, 0]
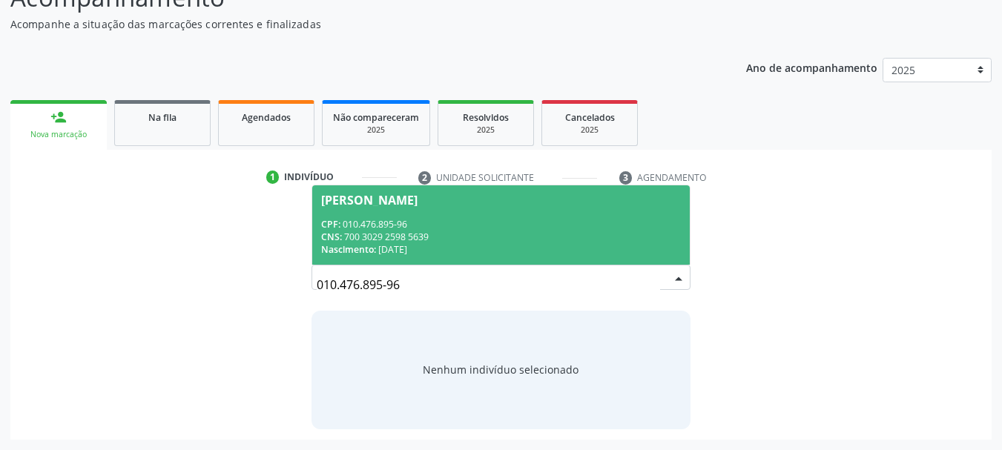
click at [413, 223] on div "CPF: 010.476.895-96" at bounding box center [501, 224] width 361 height 13
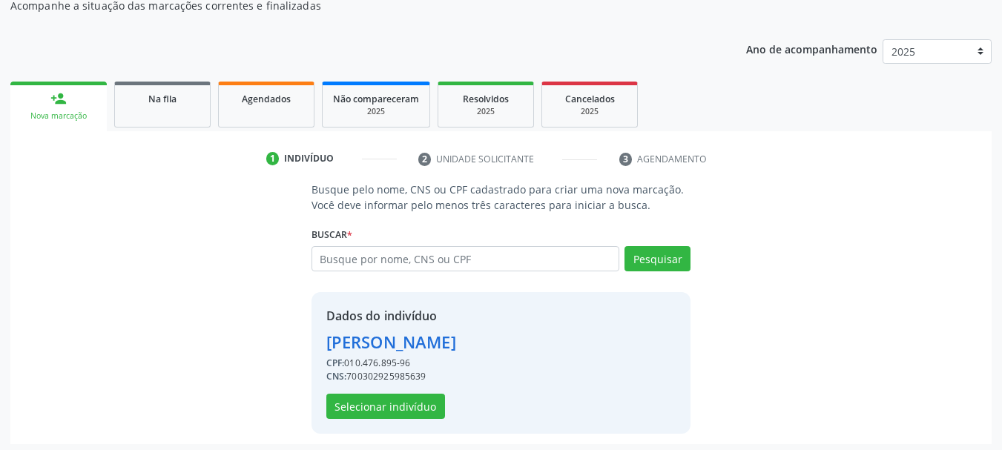
scroll to position [145, 0]
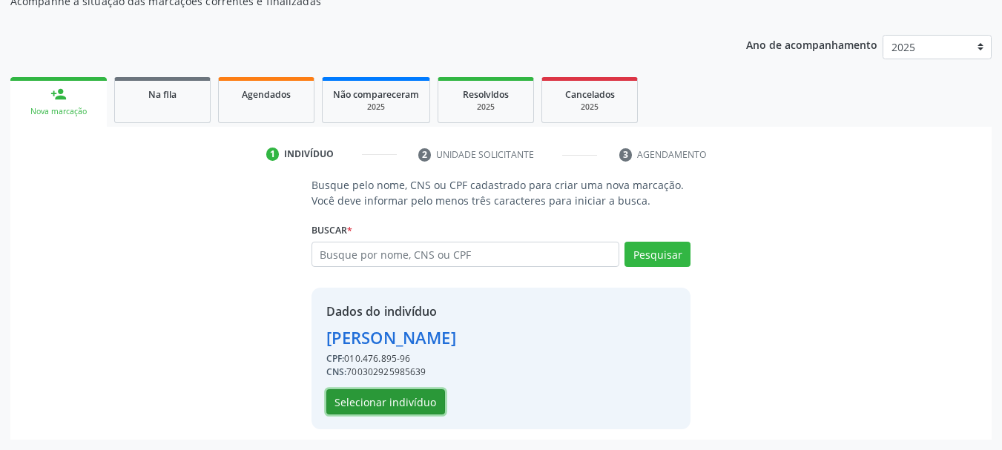
click at [376, 410] on button "Selecionar indivíduo" at bounding box center [385, 402] width 119 height 25
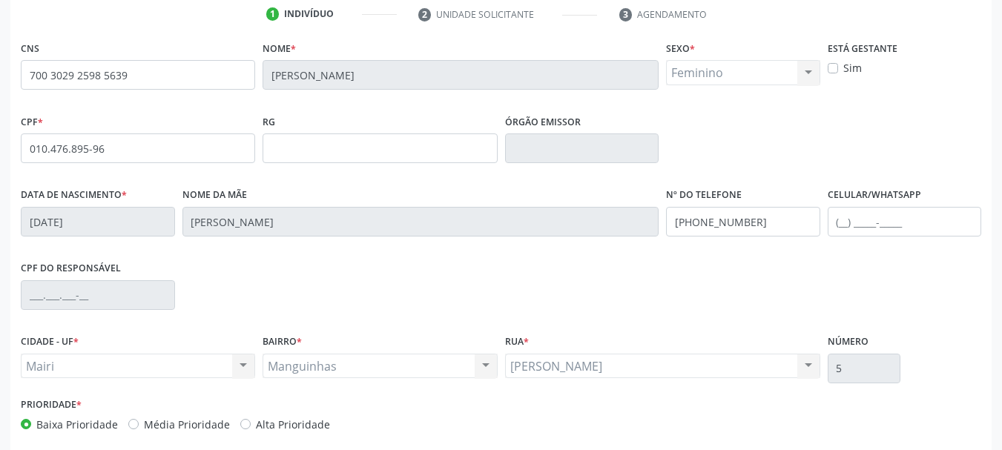
scroll to position [354, 0]
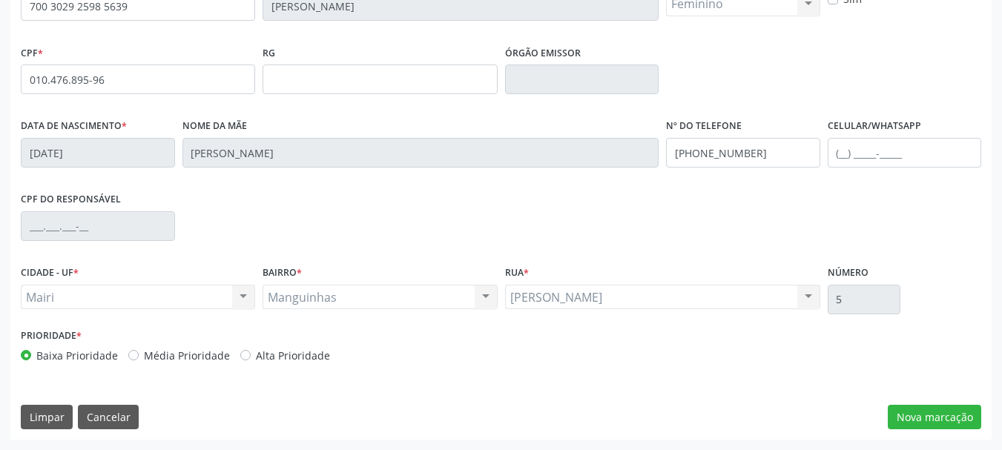
click at [367, 195] on div "CPF do responsável" at bounding box center [501, 224] width 968 height 73
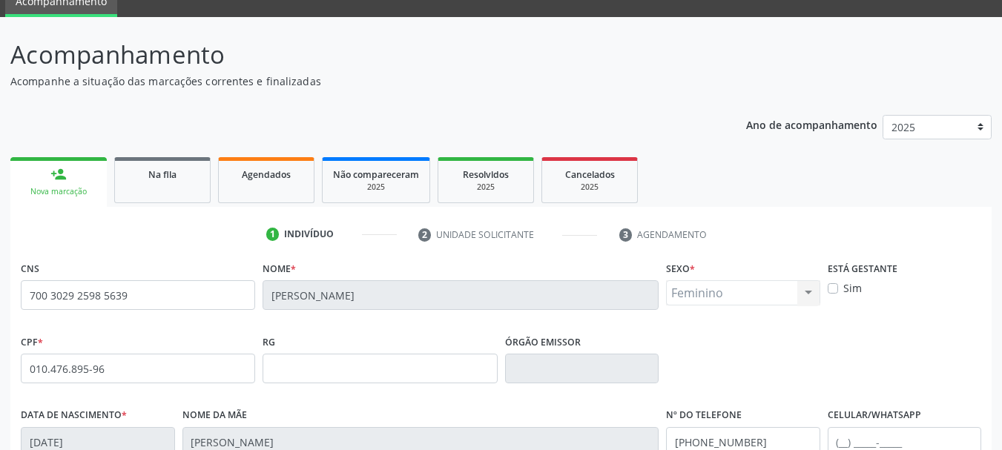
scroll to position [0, 0]
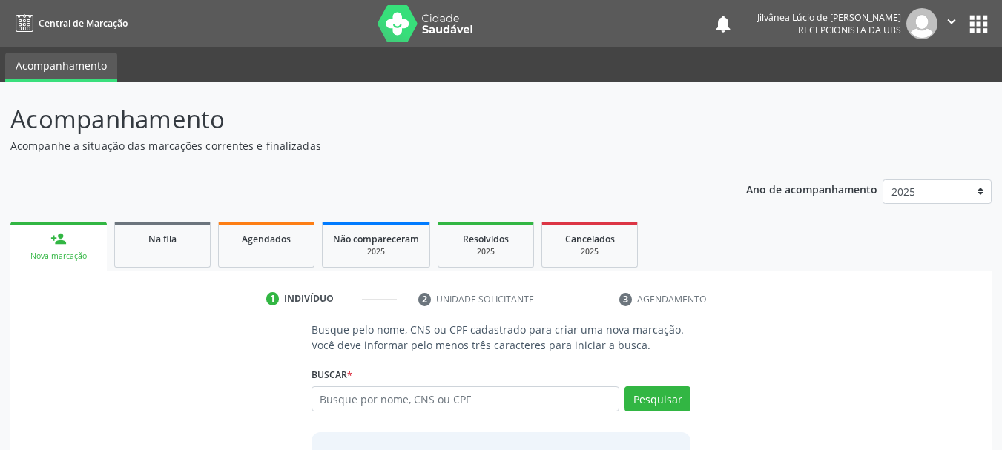
click at [399, 167] on div "Acompanhamento Acompanhe a situação das marcações correntes e finalizadas Relat…" at bounding box center [501, 331] width 982 height 461
click at [361, 173] on div "Ano de acompanhamento 2025 2024 2023 2022 2021 2020 2019 person_add Nova marcaç…" at bounding box center [501, 365] width 982 height 393
click at [443, 403] on input "text" at bounding box center [466, 399] width 309 height 25
paste input "[PERSON_NAME]"
type input "[PERSON_NAME]"
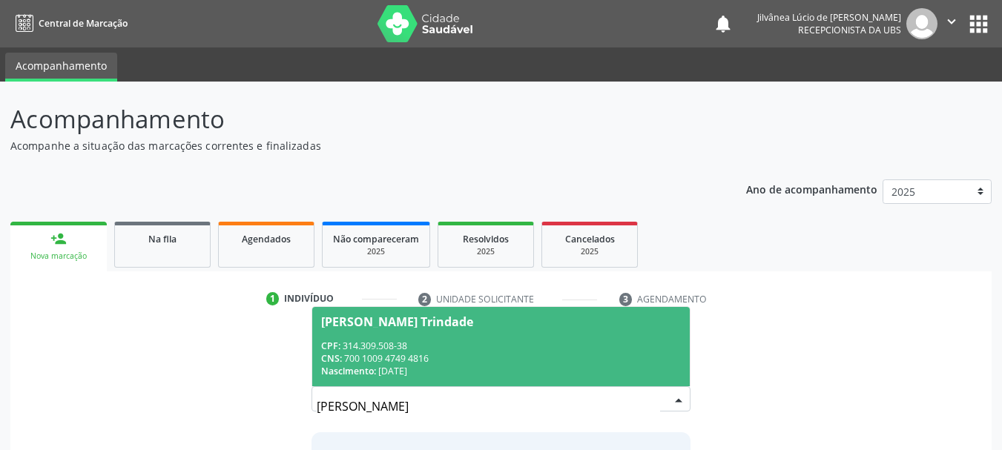
click at [428, 350] on div "CPF: 314.309.508-38" at bounding box center [501, 346] width 361 height 13
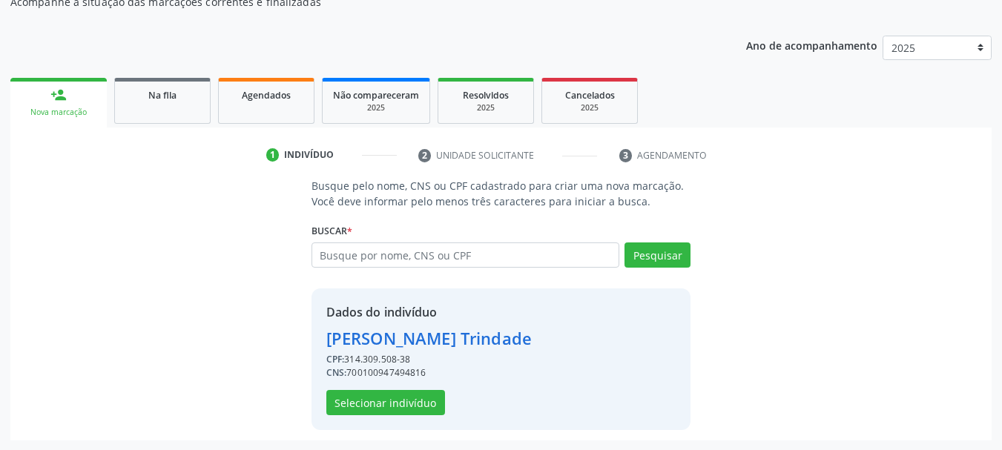
scroll to position [145, 0]
click at [388, 410] on button "Selecionar indivíduo" at bounding box center [385, 402] width 119 height 25
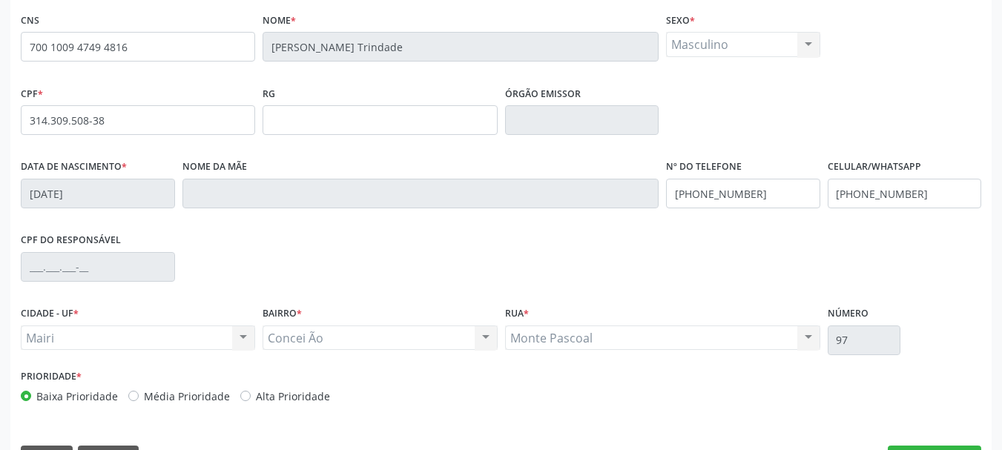
scroll to position [280, 0]
